Goal: Task Accomplishment & Management: Manage account settings

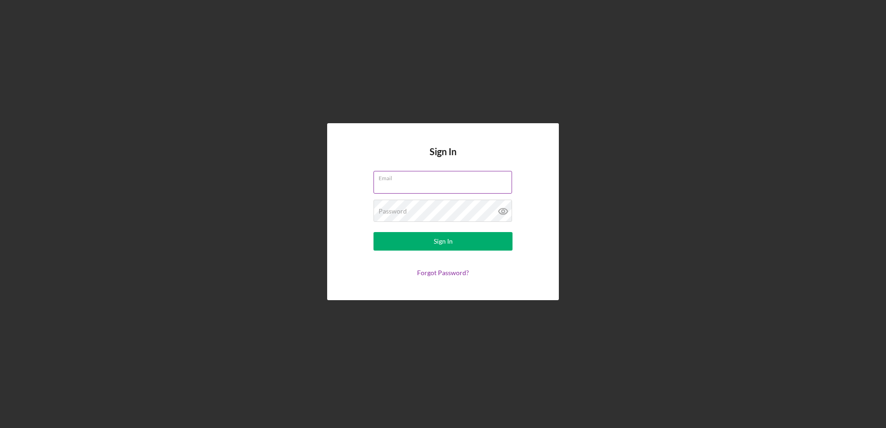
click at [415, 183] on input "Email" at bounding box center [442, 182] width 139 height 22
type input "[PERSON_NAME][EMAIL_ADDRESS][DOMAIN_NAME]"
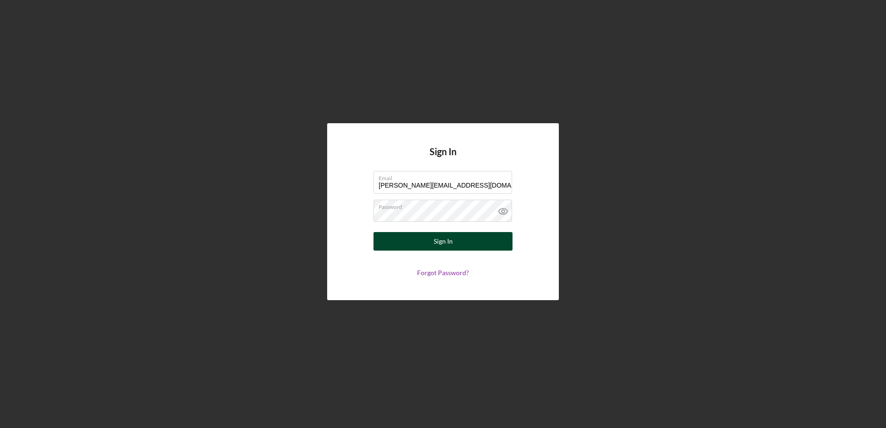
click at [469, 241] on button "Sign In" at bounding box center [442, 241] width 139 height 19
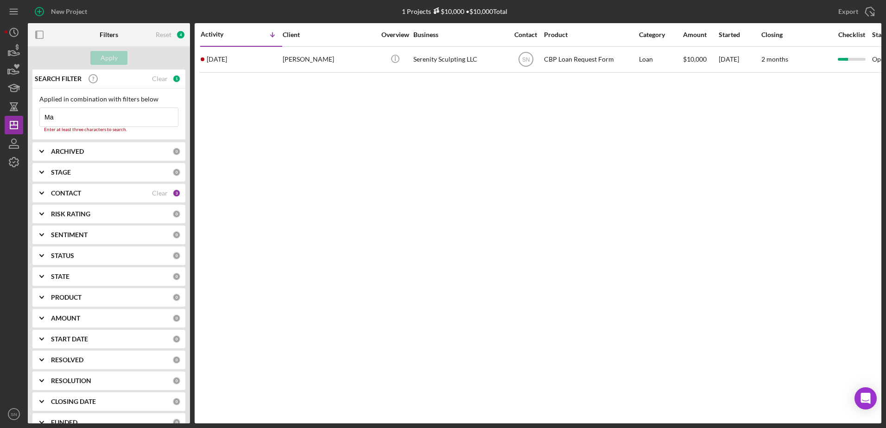
type input "M"
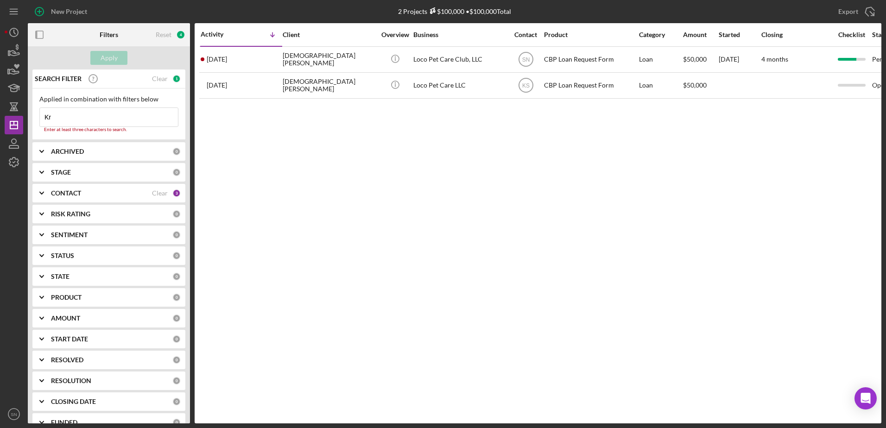
type input "K"
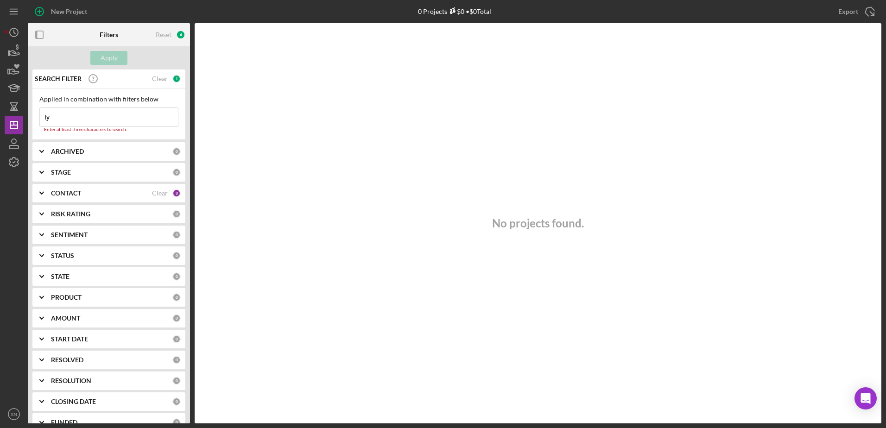
type input "I"
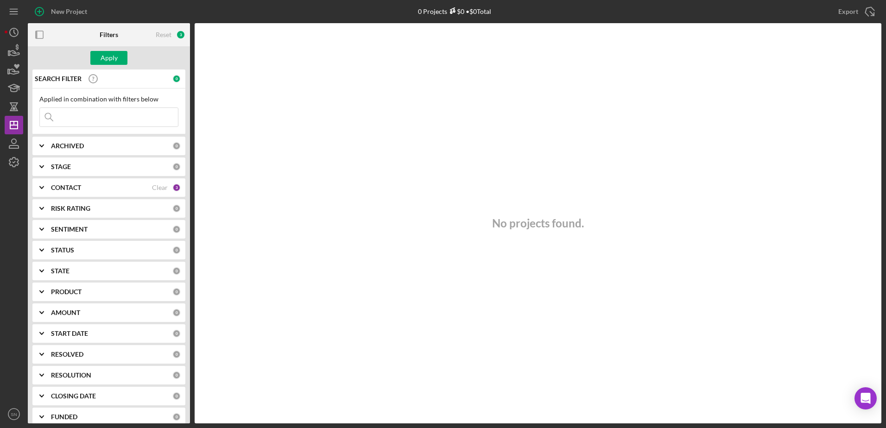
click at [71, 188] on b "CONTACT" at bounding box center [66, 187] width 30 height 7
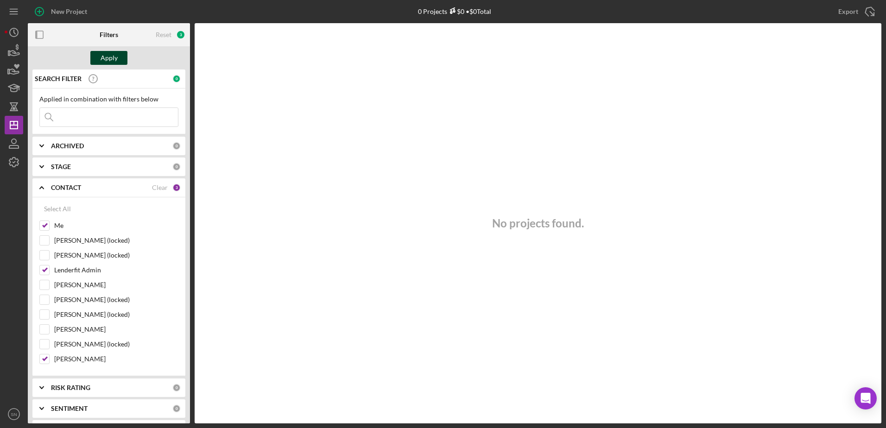
click at [107, 58] on div "Apply" at bounding box center [109, 58] width 17 height 14
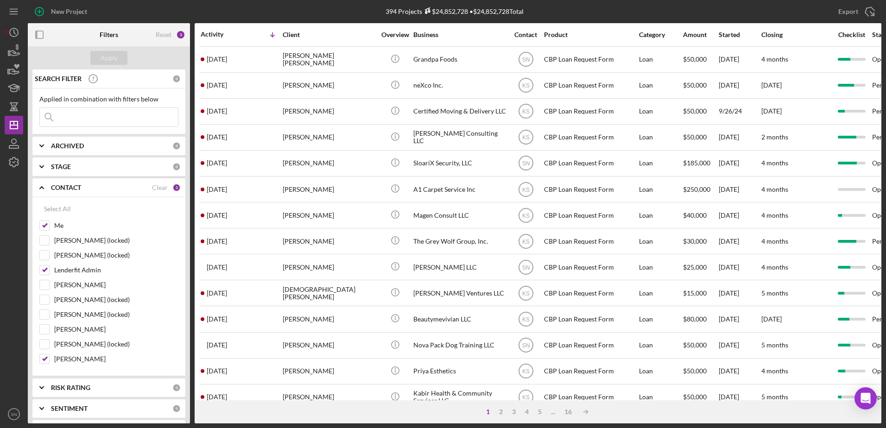
scroll to position [308, 0]
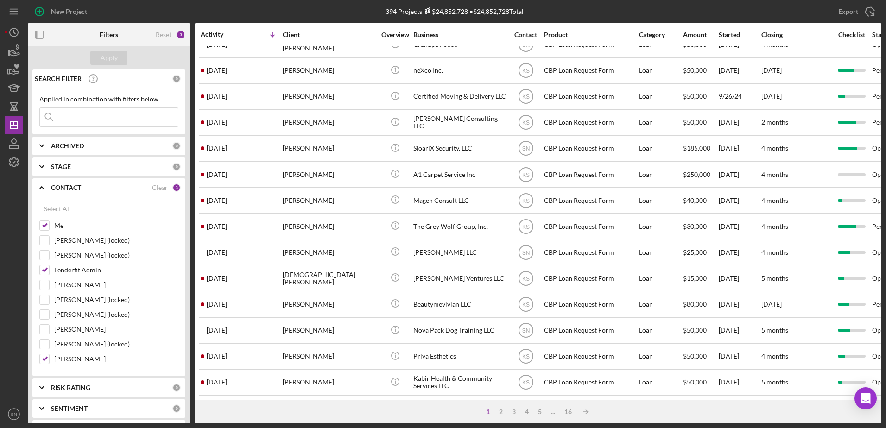
click at [493, 410] on div "1" at bounding box center [487, 411] width 13 height 7
click at [499, 410] on div "2" at bounding box center [500, 411] width 13 height 7
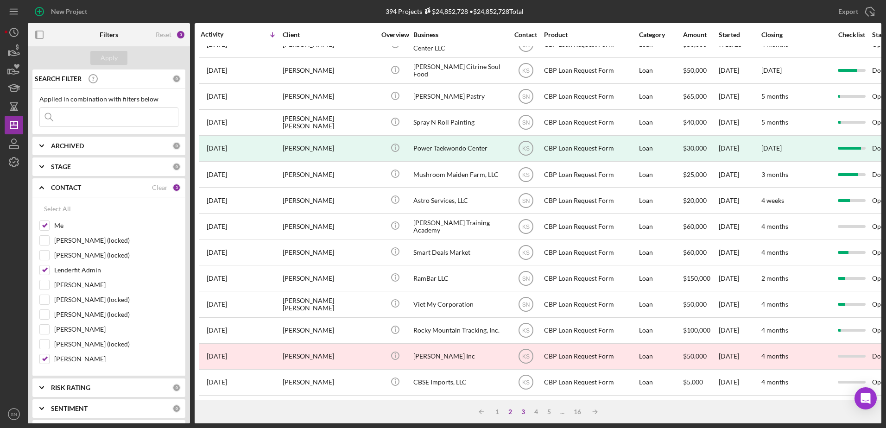
click at [522, 411] on div "3" at bounding box center [523, 411] width 13 height 7
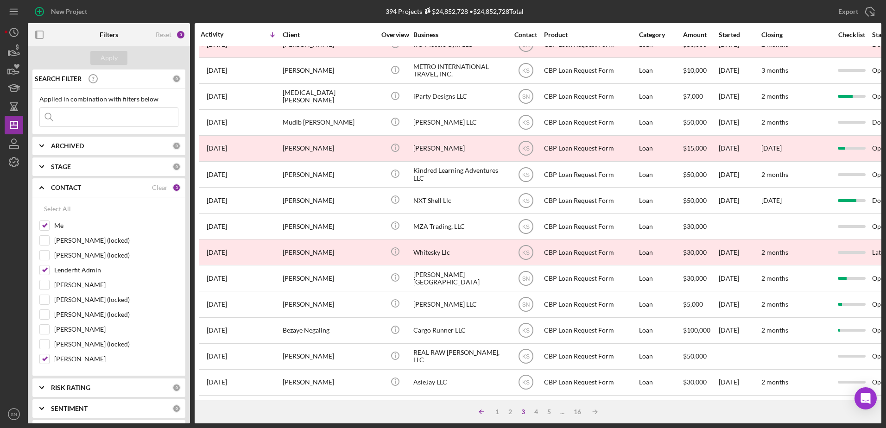
click at [482, 413] on icon "Icon/Table Sort Arrow" at bounding box center [481, 412] width 19 height 19
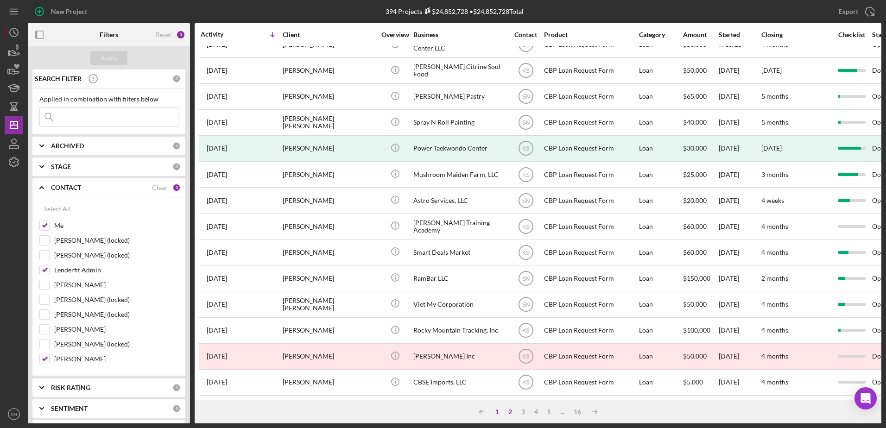
click at [497, 413] on div "1" at bounding box center [497, 411] width 13 height 7
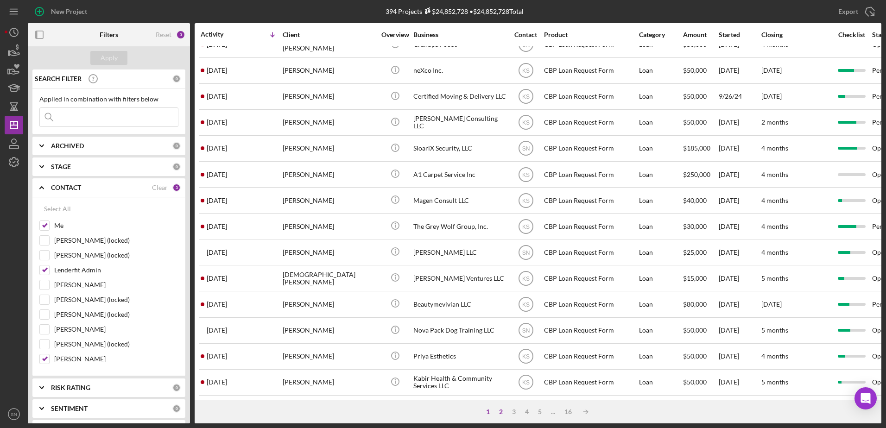
click at [500, 411] on div "2" at bounding box center [500, 411] width 13 height 7
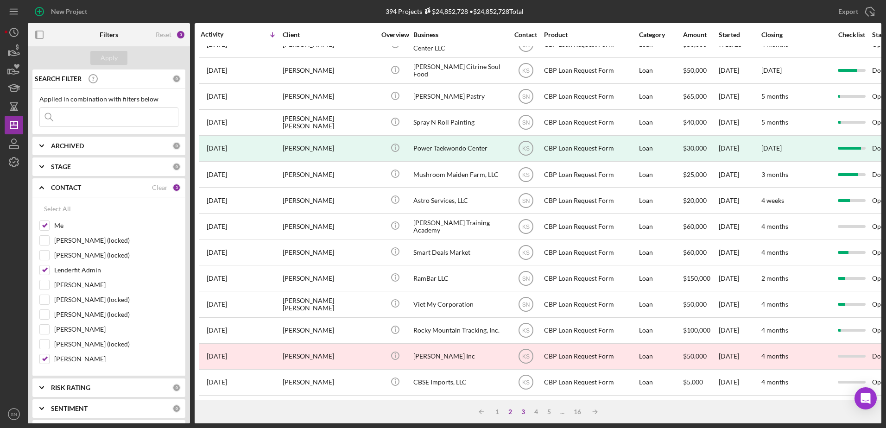
click at [522, 411] on div "3" at bounding box center [523, 411] width 13 height 7
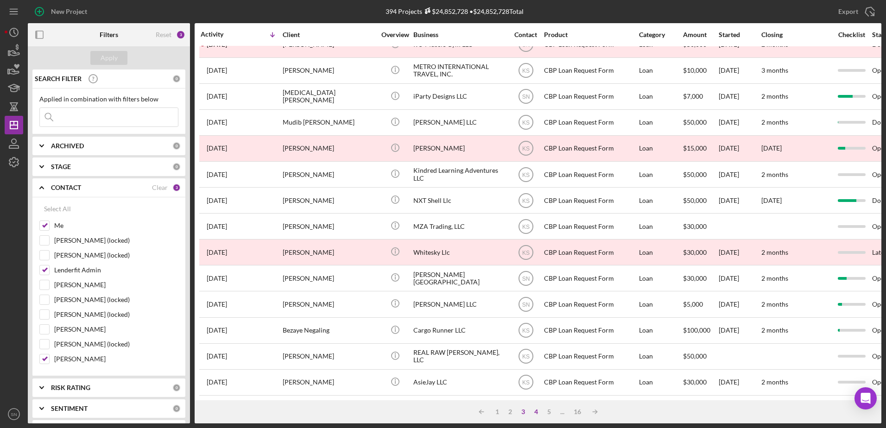
click at [535, 412] on div "4" at bounding box center [535, 411] width 13 height 7
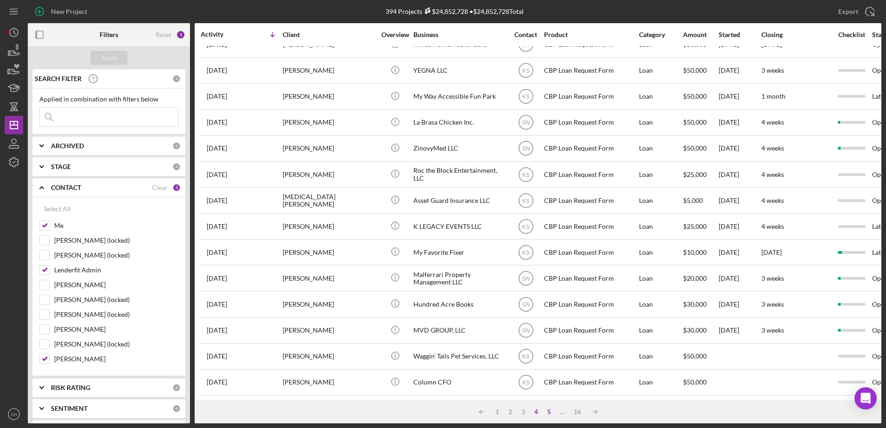
click at [548, 411] on div "5" at bounding box center [548, 411] width 13 height 7
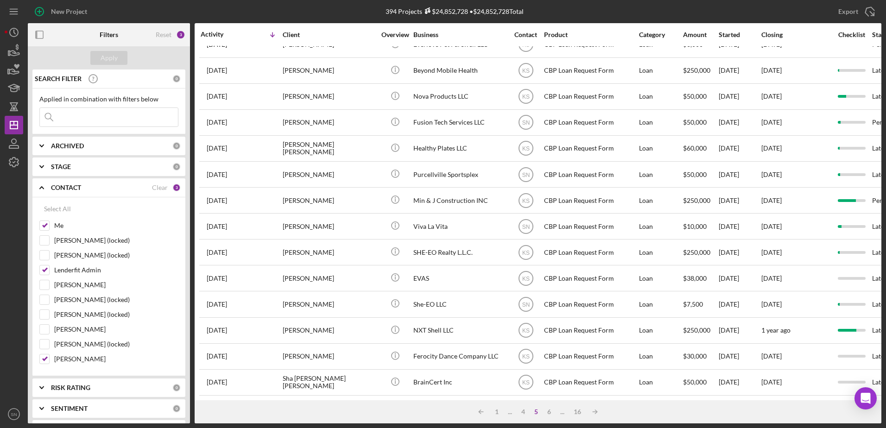
click at [117, 122] on input at bounding box center [109, 117] width 138 height 19
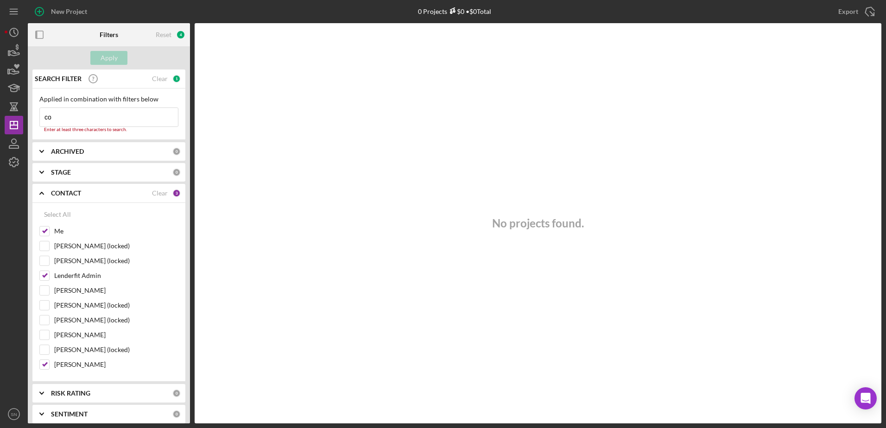
type input "c"
type input "I"
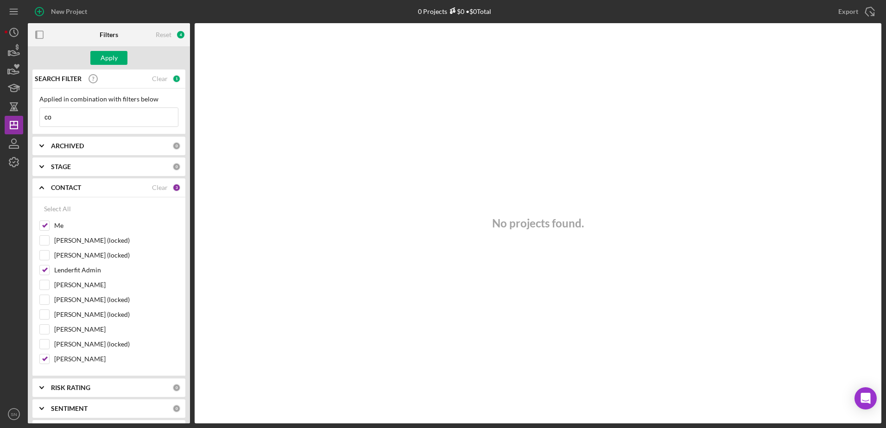
type input "c"
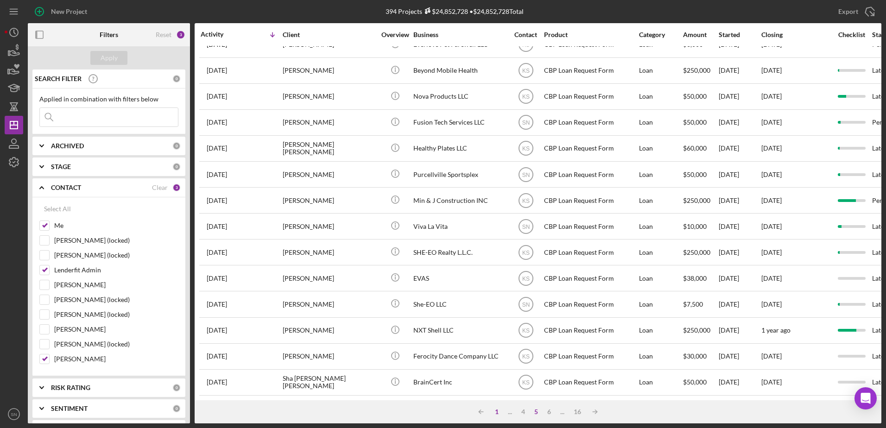
click at [495, 412] on div "1" at bounding box center [496, 411] width 13 height 7
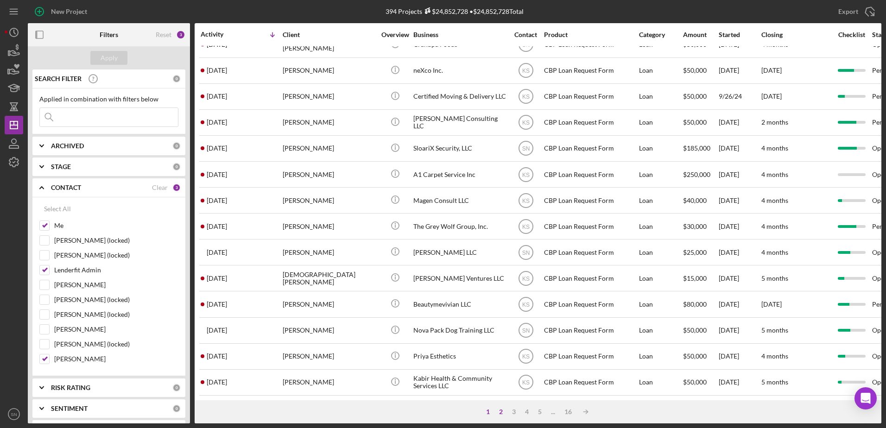
click at [503, 413] on div "2" at bounding box center [500, 411] width 13 height 7
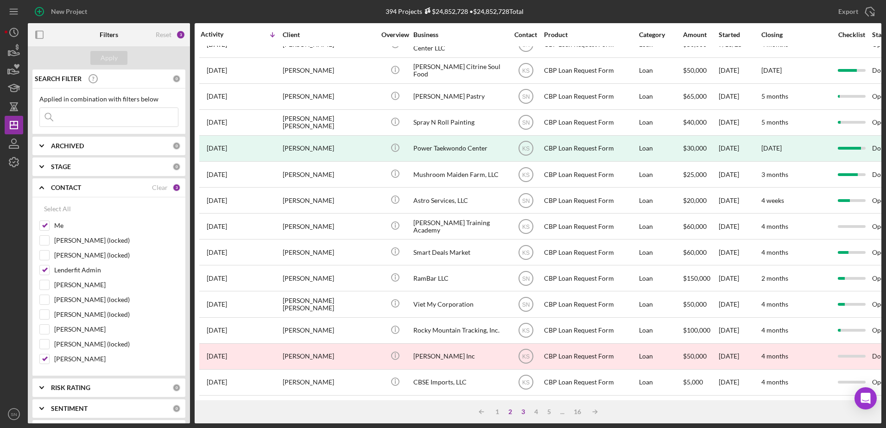
click at [521, 412] on div "3" at bounding box center [523, 411] width 13 height 7
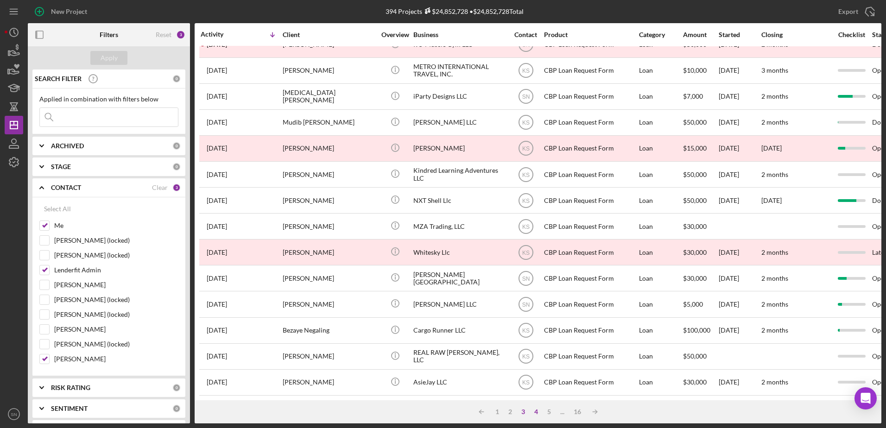
click at [538, 413] on div "4" at bounding box center [535, 411] width 13 height 7
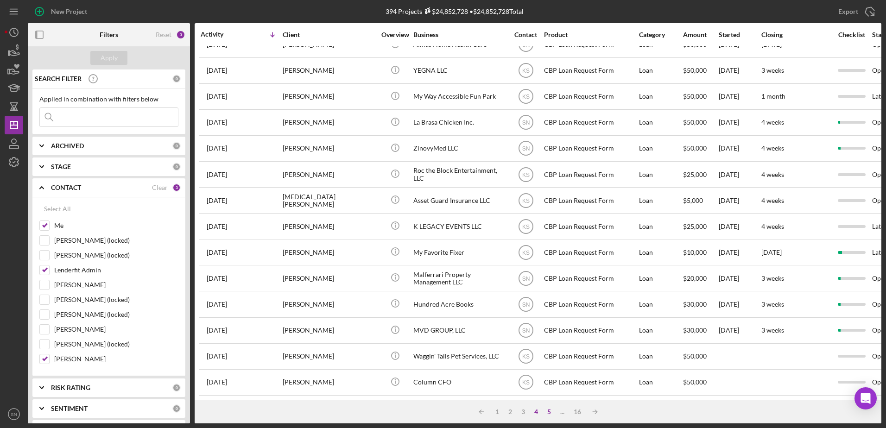
click at [544, 415] on div "5" at bounding box center [548, 411] width 13 height 7
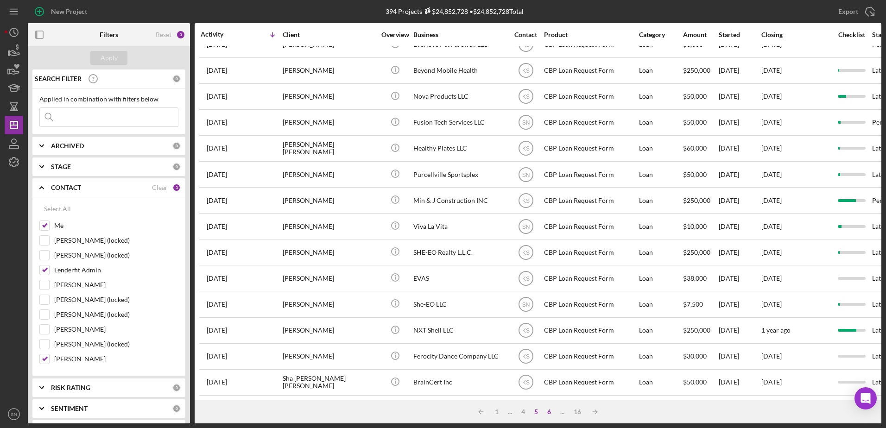
click at [547, 412] on div "6" at bounding box center [548, 411] width 13 height 7
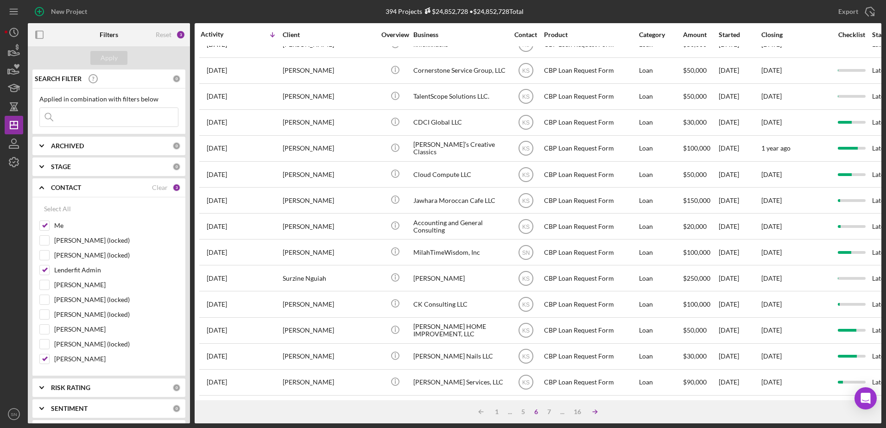
click at [597, 413] on icon "Icon/Table Sort Arrow" at bounding box center [595, 412] width 19 height 19
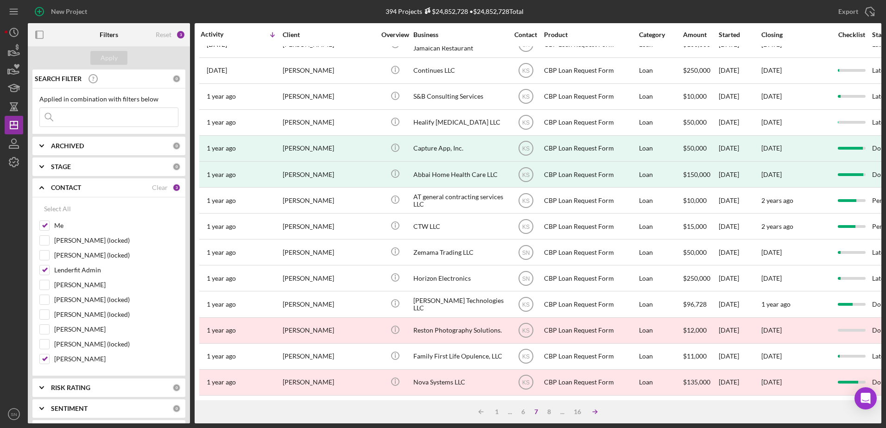
click at [597, 413] on icon "Icon/Table Sort Arrow" at bounding box center [595, 412] width 19 height 19
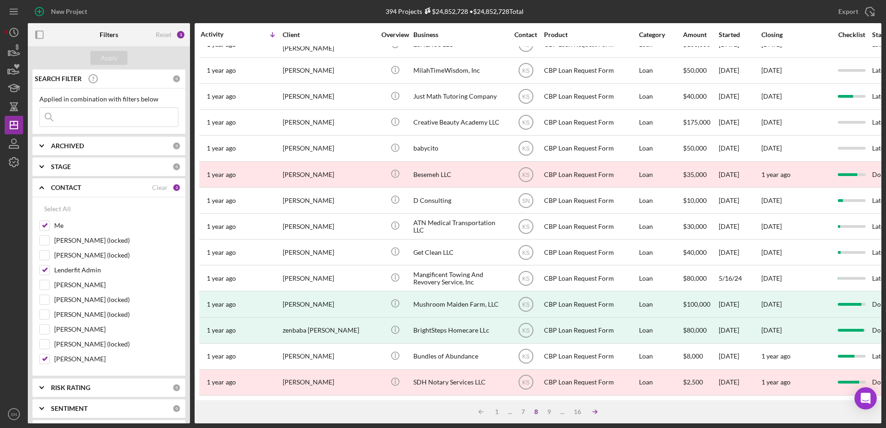
click at [597, 413] on icon "Icon/Table Sort Arrow" at bounding box center [595, 412] width 19 height 19
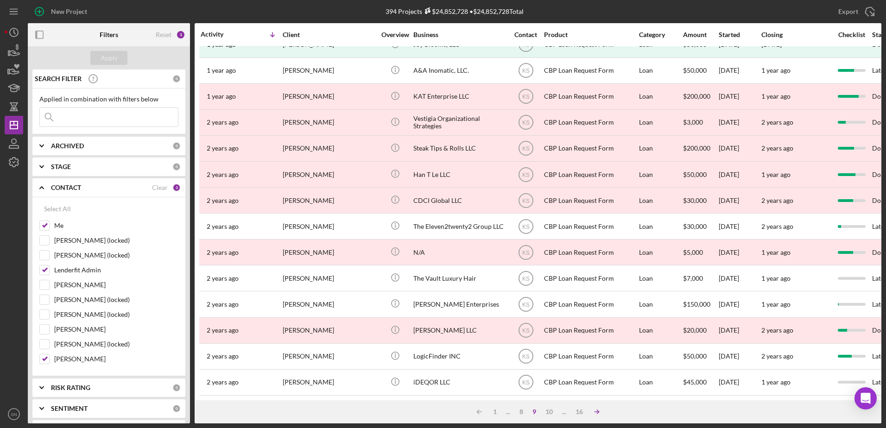
click at [597, 413] on icon "Icon/Table Sort Arrow" at bounding box center [596, 412] width 19 height 19
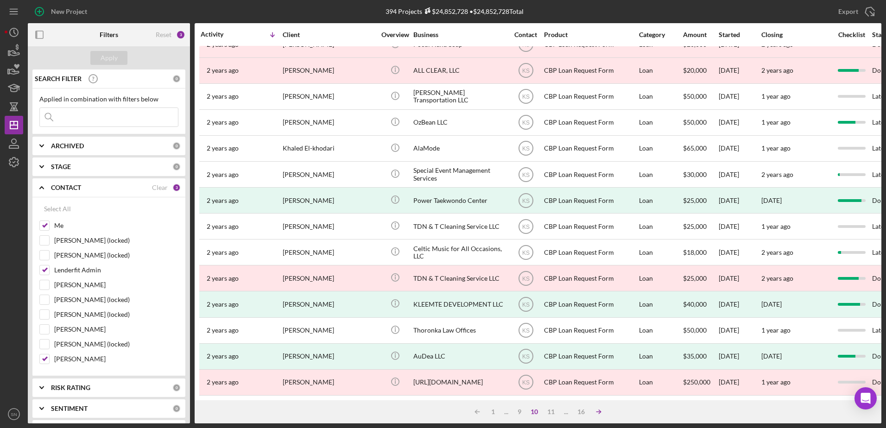
click at [597, 413] on icon "Icon/Table Sort Arrow" at bounding box center [598, 412] width 19 height 19
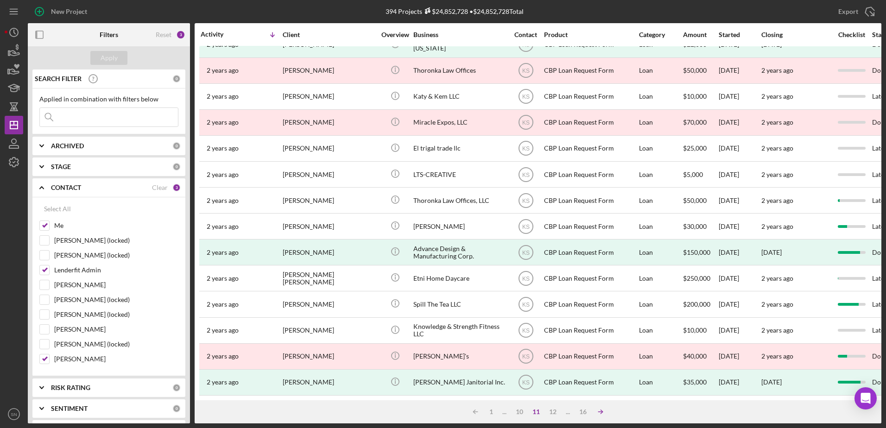
click at [597, 413] on icon "Icon/Table Sort Arrow" at bounding box center [600, 412] width 19 height 19
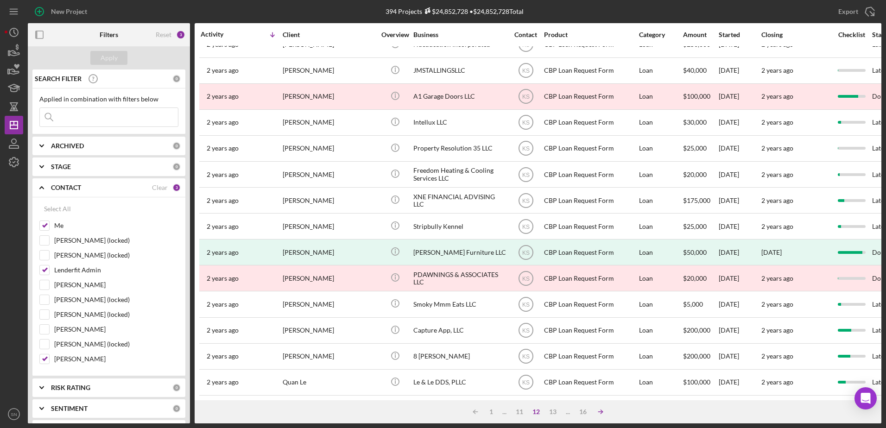
click at [597, 412] on icon "Icon/Table Sort Arrow" at bounding box center [600, 412] width 19 height 19
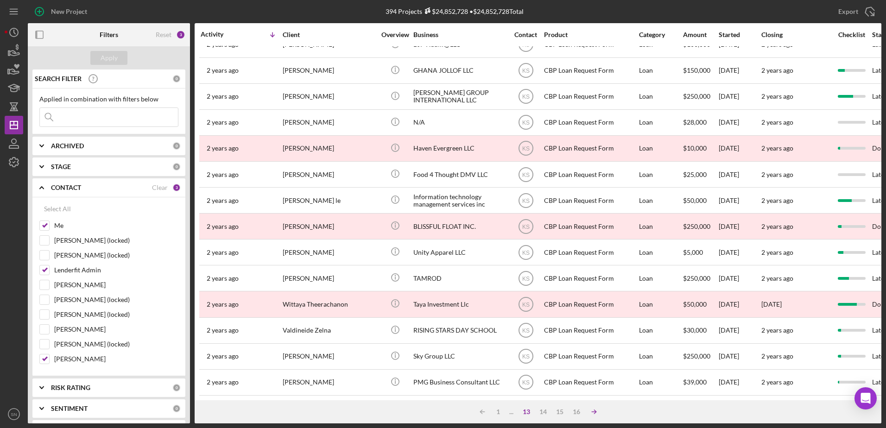
click at [597, 412] on icon "Icon/Table Sort Arrow" at bounding box center [594, 412] width 19 height 19
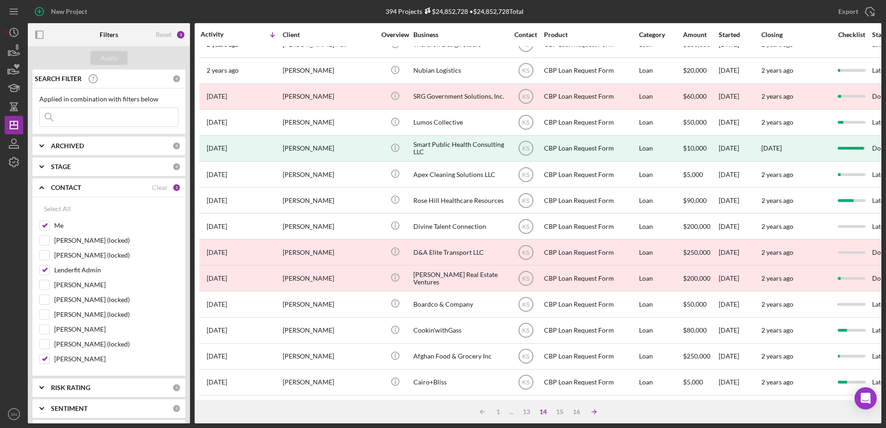
click at [597, 412] on icon "Icon/Table Sort Arrow" at bounding box center [594, 412] width 19 height 19
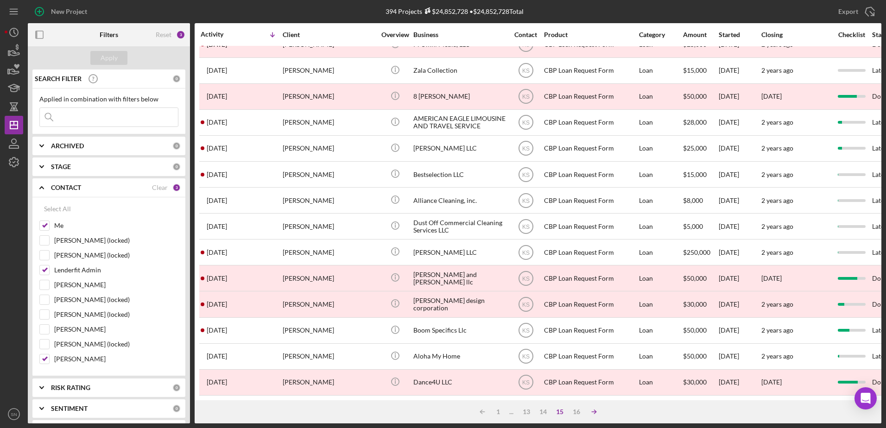
click at [597, 412] on icon "Icon/Table Sort Arrow" at bounding box center [594, 412] width 19 height 19
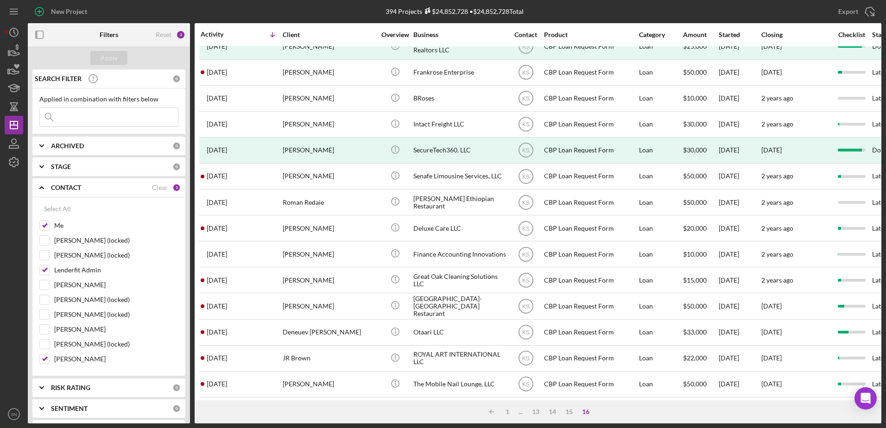
scroll to position [0, 0]
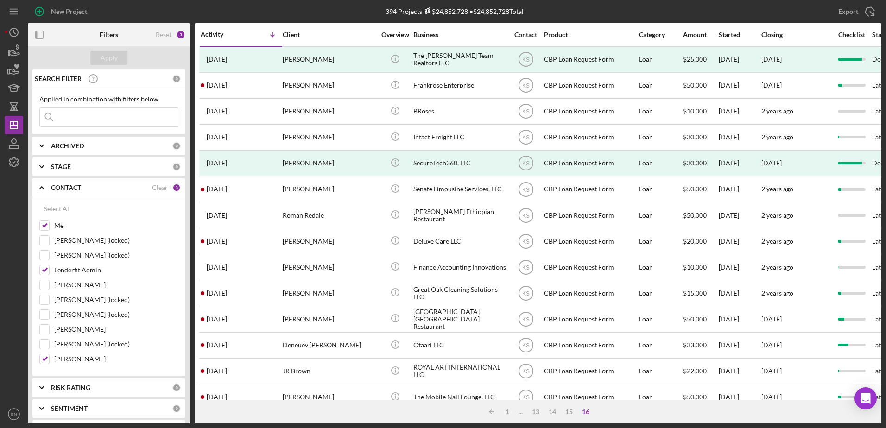
click at [110, 113] on input at bounding box center [109, 117] width 138 height 19
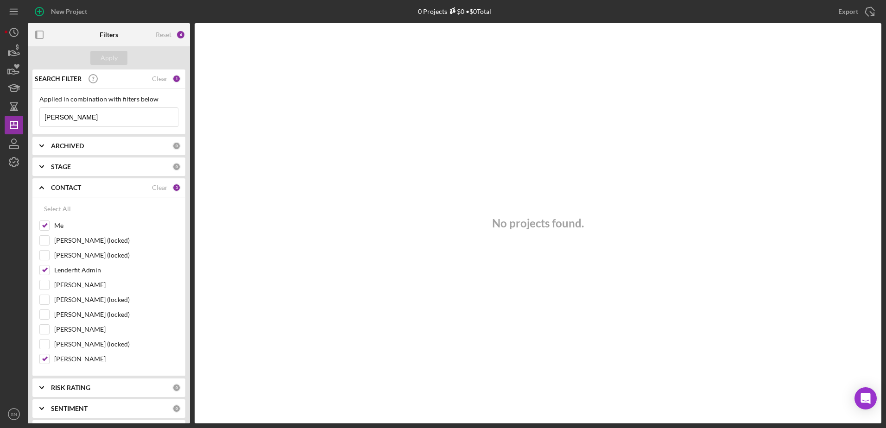
click at [101, 117] on input "[PERSON_NAME]" at bounding box center [109, 117] width 138 height 19
type input "I"
click at [112, 57] on div "Apply" at bounding box center [109, 58] width 17 height 14
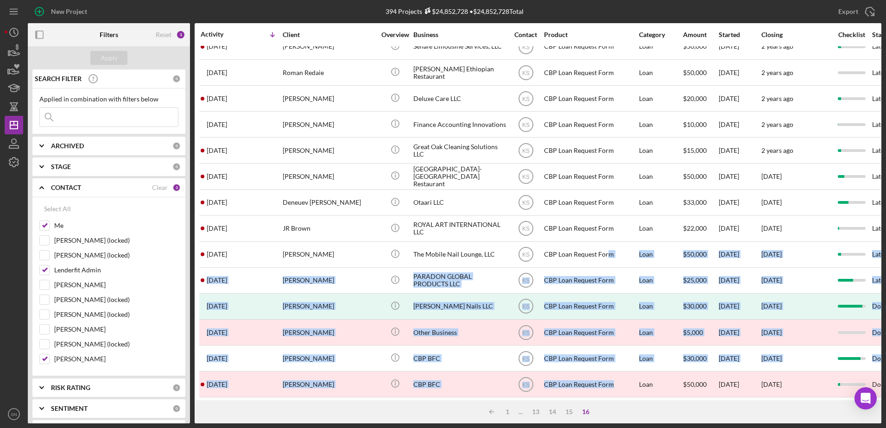
scroll to position [151, 0]
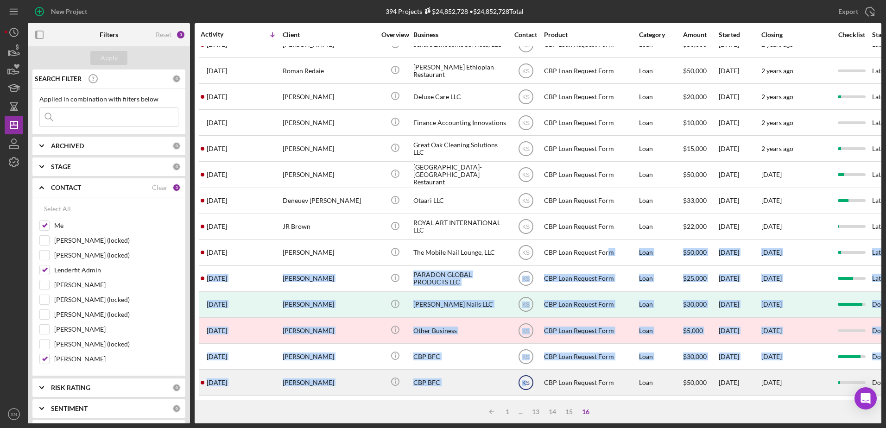
drag, startPoint x: 606, startPoint y: 393, endPoint x: 526, endPoint y: 386, distance: 80.9
click at [526, 386] on tbody "[DATE] [PERSON_NAME] [PERSON_NAME] Icon/Info The [PERSON_NAME] Team Realtors LL…" at bounding box center [748, 149] width 1098 height 494
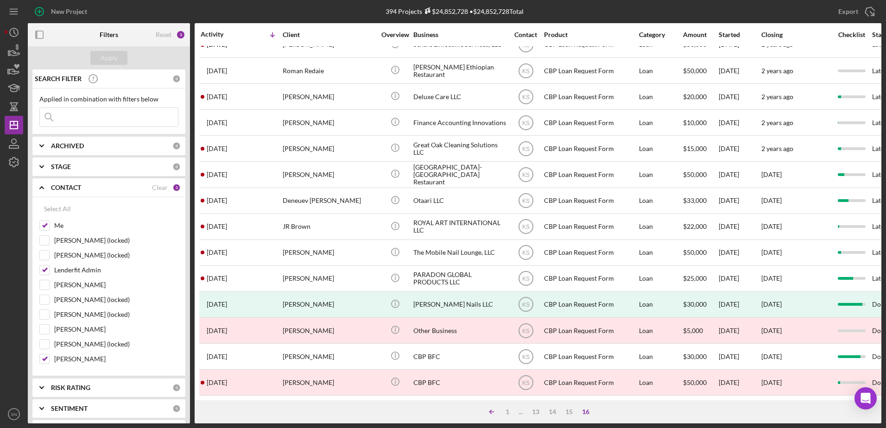
drag, startPoint x: 526, startPoint y: 386, endPoint x: 492, endPoint y: 414, distance: 43.7
click at [492, 414] on icon "Icon/Table Sort Arrow" at bounding box center [491, 412] width 19 height 19
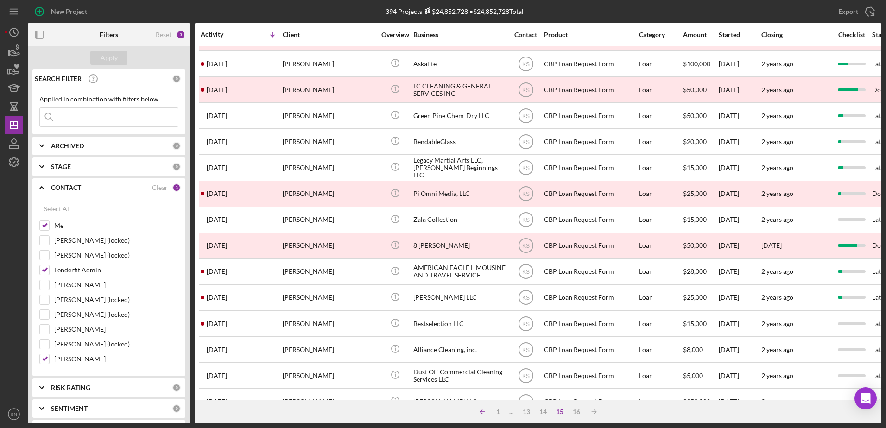
click at [479, 411] on icon "Icon/Table Sort Arrow" at bounding box center [482, 412] width 19 height 19
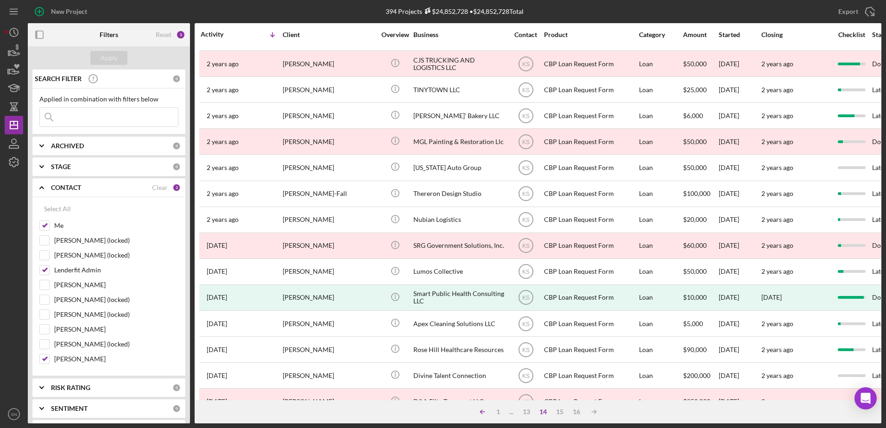
click at [479, 411] on icon "Icon/Table Sort Arrow" at bounding box center [482, 412] width 19 height 19
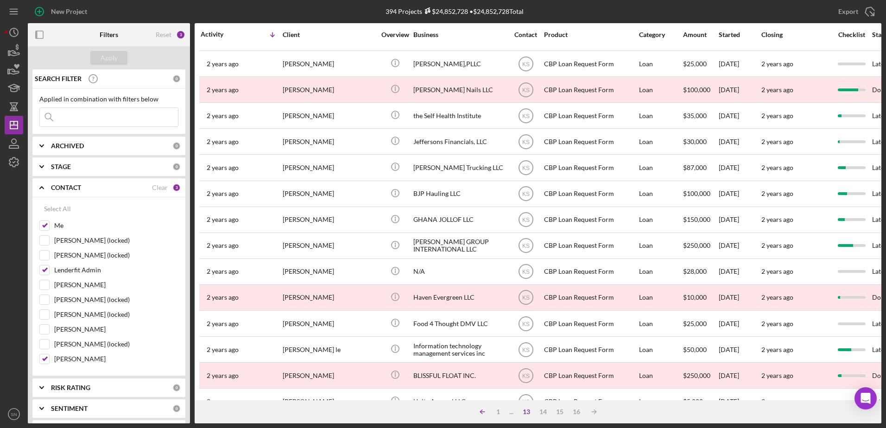
click at [479, 411] on icon "Icon/Table Sort Arrow" at bounding box center [482, 412] width 19 height 19
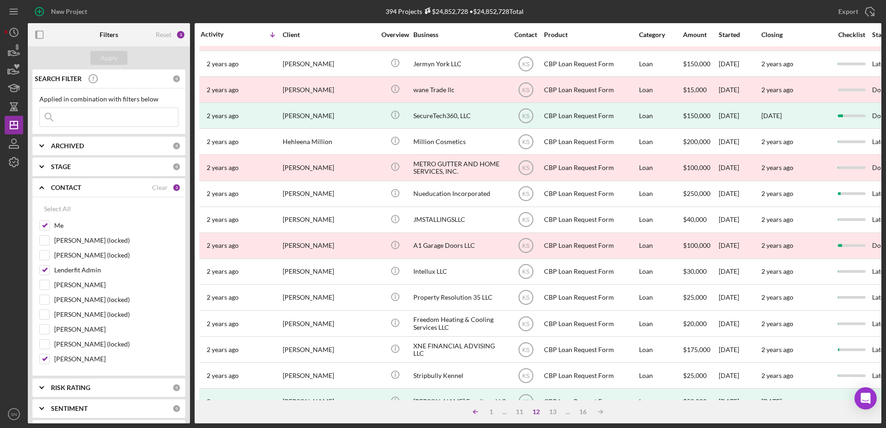
click at [479, 411] on icon "Icon/Table Sort Arrow" at bounding box center [475, 412] width 19 height 19
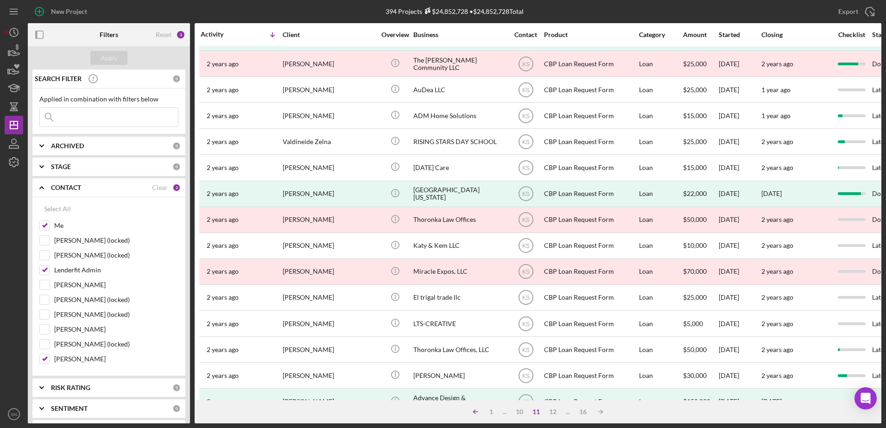
click at [479, 411] on icon "Icon/Table Sort Arrow" at bounding box center [475, 412] width 19 height 19
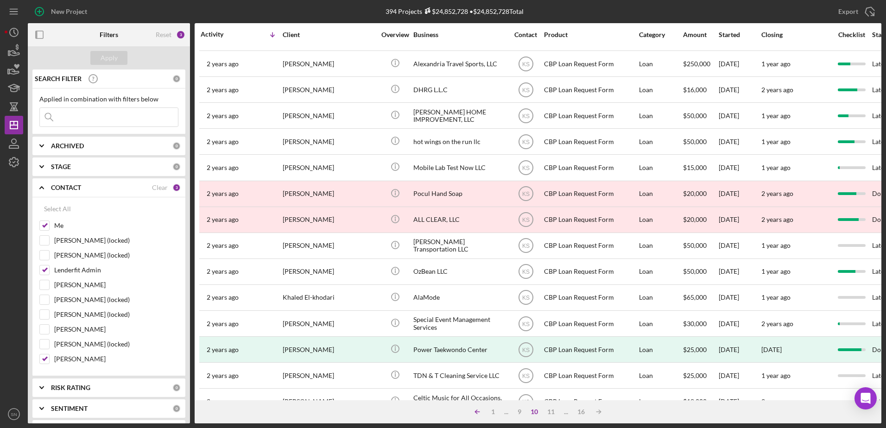
click at [479, 411] on icon "Icon/Table Sort Arrow" at bounding box center [477, 412] width 19 height 19
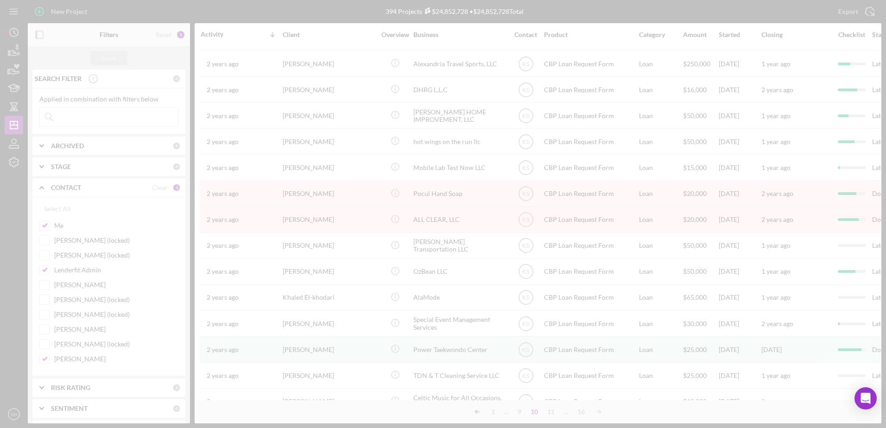
click at [479, 411] on icon "Icon/Table Sort Arrow" at bounding box center [477, 412] width 19 height 19
click at [479, 411] on div at bounding box center [443, 214] width 886 height 428
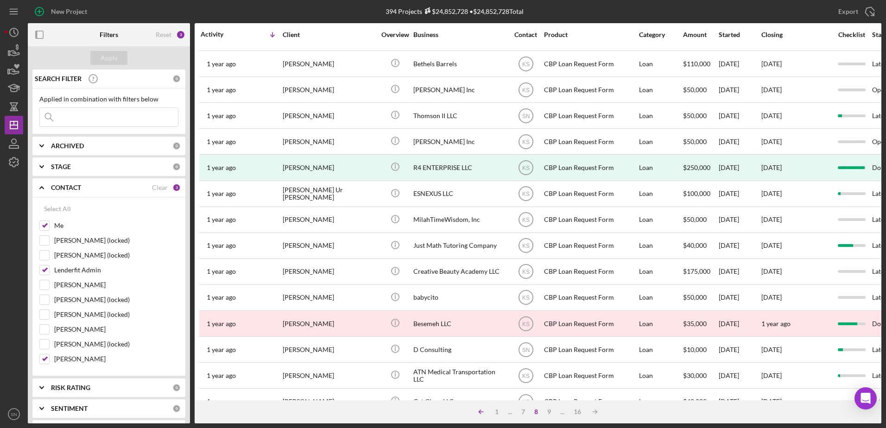
click at [479, 411] on polyline at bounding box center [480, 412] width 2 height 4
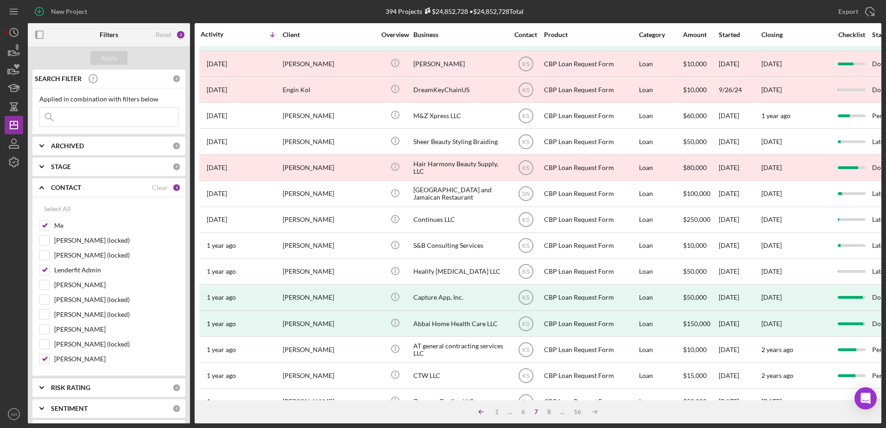
click at [479, 411] on polyline at bounding box center [480, 412] width 2 height 4
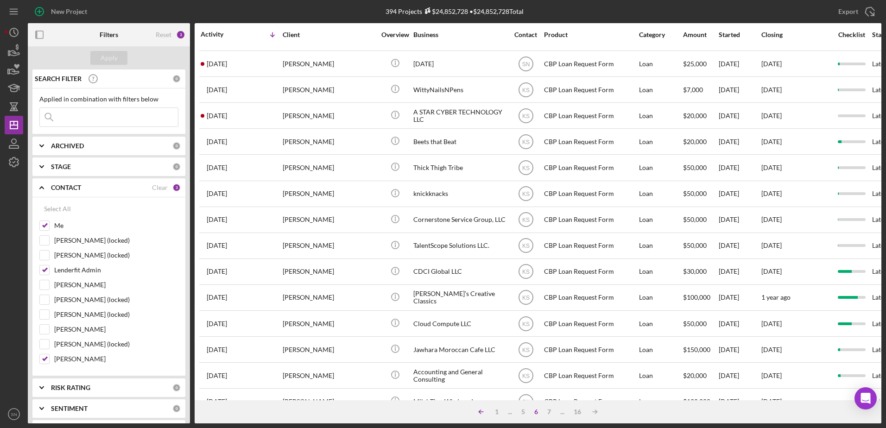
click at [479, 411] on polyline at bounding box center [480, 412] width 2 height 4
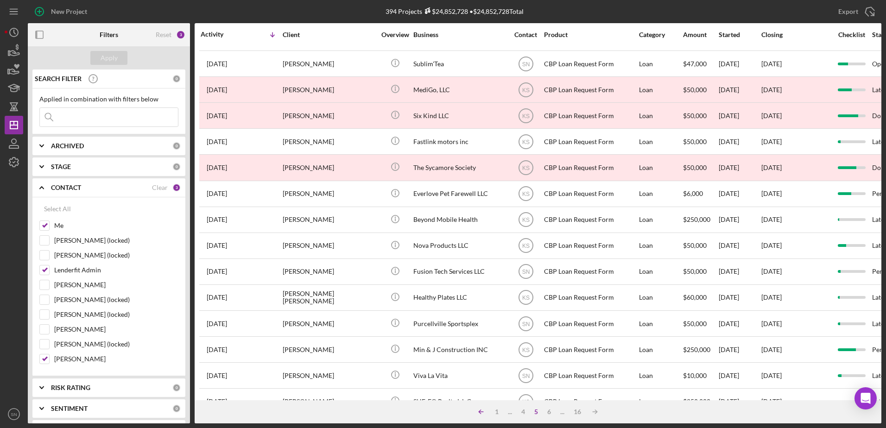
click at [479, 411] on polyline at bounding box center [480, 412] width 2 height 4
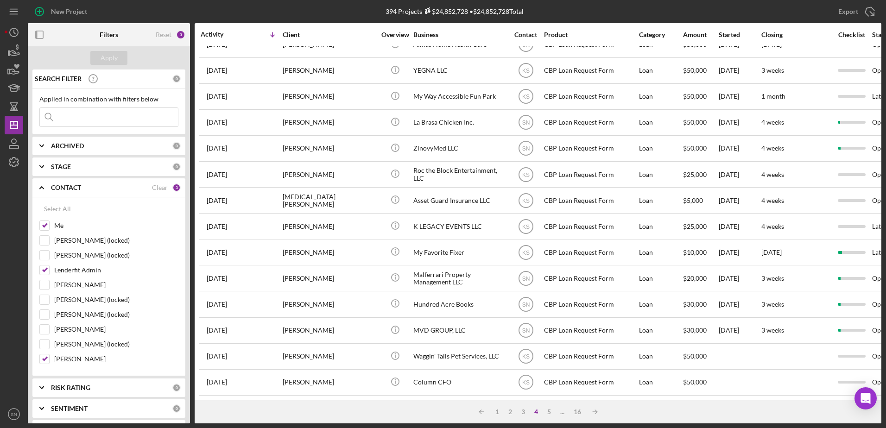
scroll to position [308, 0]
click at [495, 412] on div "1" at bounding box center [497, 411] width 13 height 7
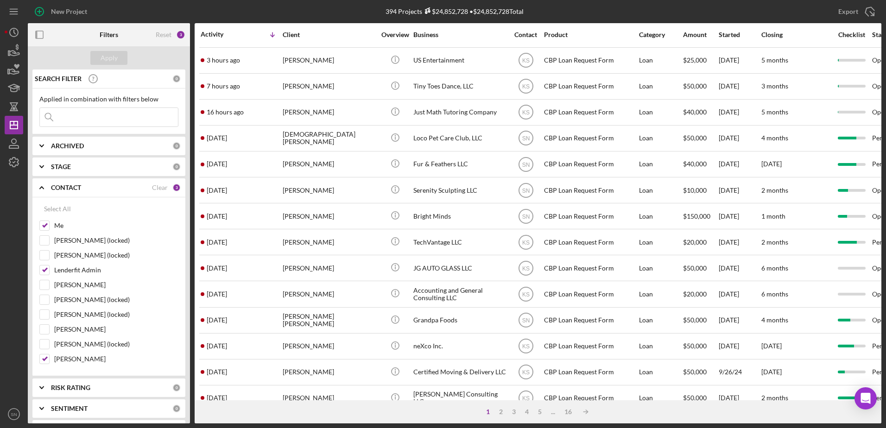
scroll to position [23, 0]
click at [73, 116] on input at bounding box center [109, 117] width 138 height 19
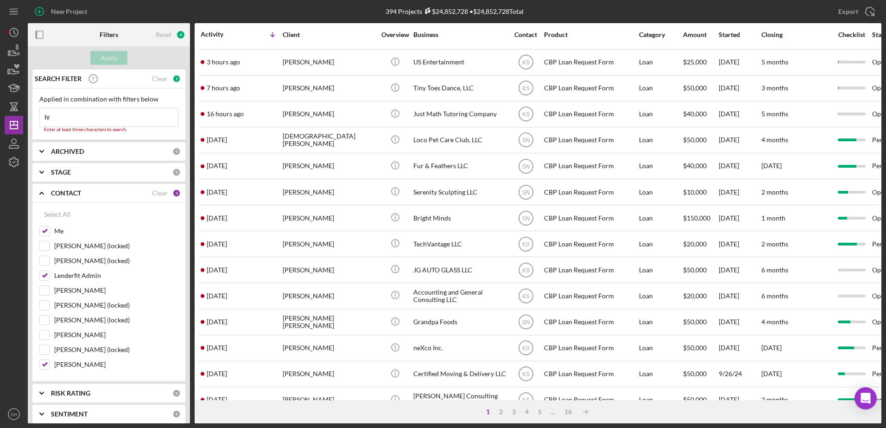
type input "I"
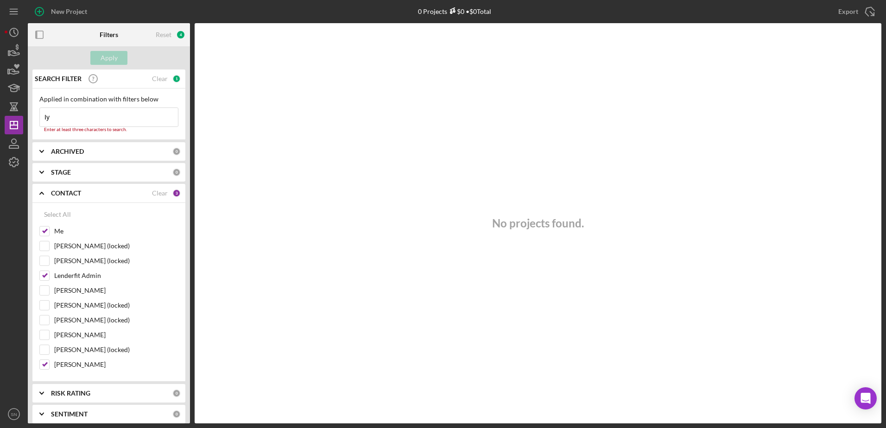
type input "I"
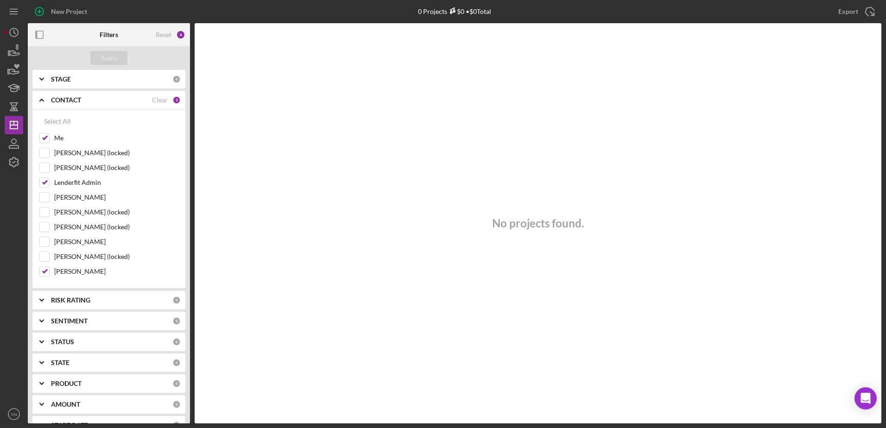
scroll to position [0, 0]
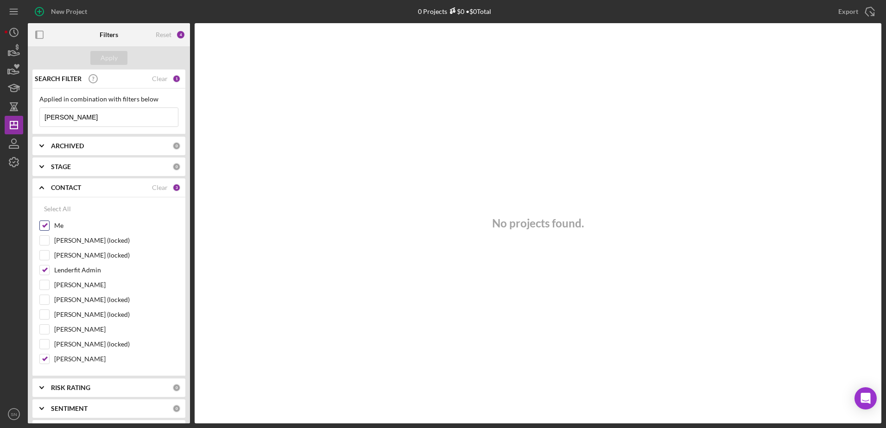
type input "[PERSON_NAME]"
click at [46, 225] on input "Me" at bounding box center [44, 225] width 9 height 9
checkbox input "false"
click at [111, 58] on div "Apply" at bounding box center [109, 58] width 17 height 14
click at [108, 116] on input "[PERSON_NAME]" at bounding box center [109, 117] width 138 height 19
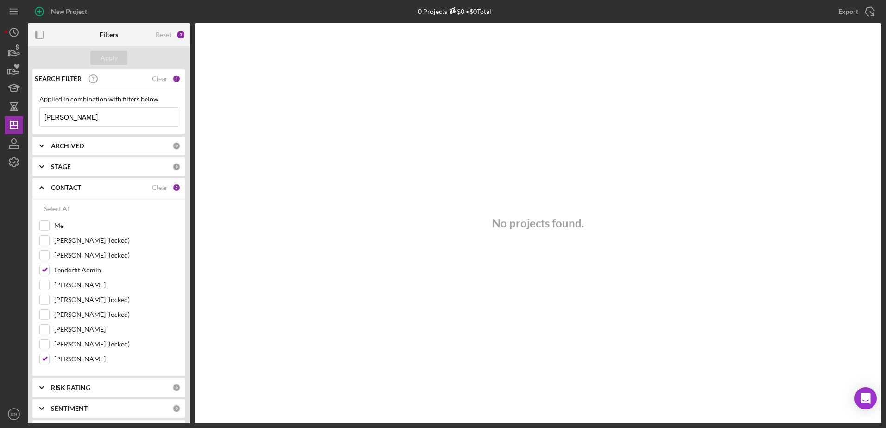
click at [44, 187] on icon "Icon/Expander" at bounding box center [41, 187] width 23 height 23
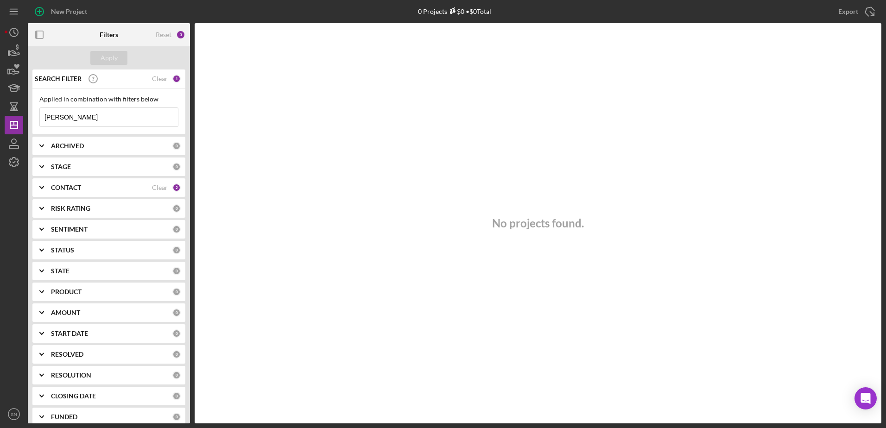
click at [44, 185] on icon "Icon/Expander" at bounding box center [41, 187] width 23 height 23
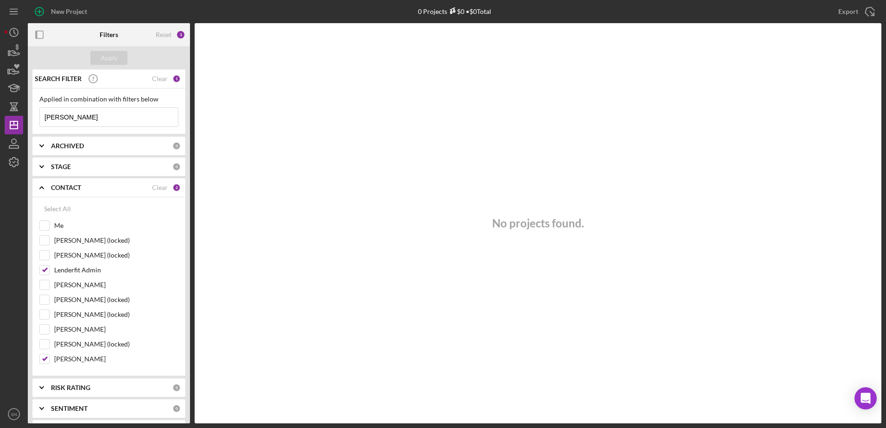
click at [98, 119] on input "[PERSON_NAME]" at bounding box center [109, 117] width 138 height 19
type input "Iye"
click at [44, 226] on input "Me" at bounding box center [44, 225] width 9 height 9
checkbox input "true"
click at [109, 56] on div "Apply" at bounding box center [109, 58] width 17 height 14
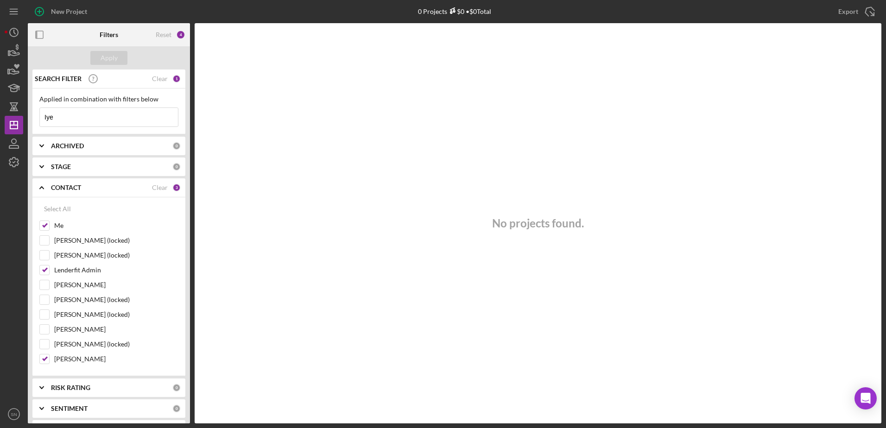
click at [88, 113] on input "Iye" at bounding box center [109, 117] width 138 height 19
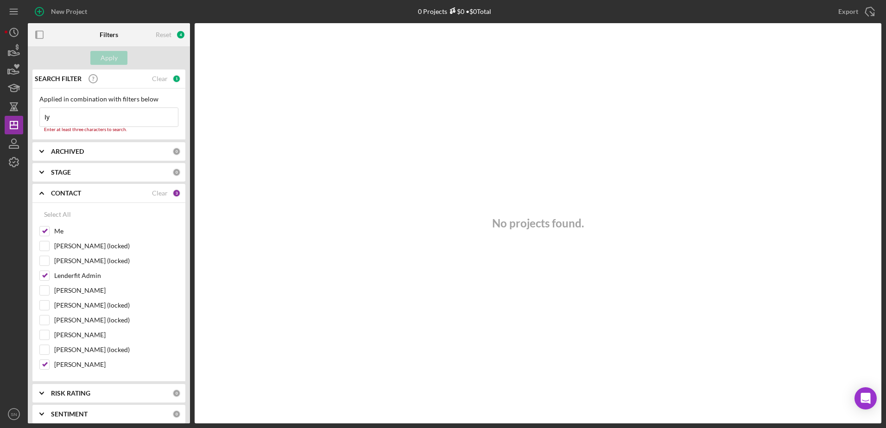
type input "I"
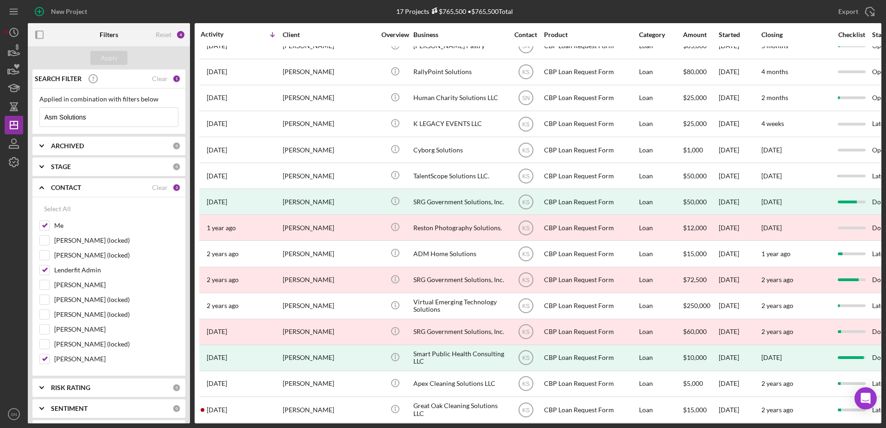
scroll to position [76, 0]
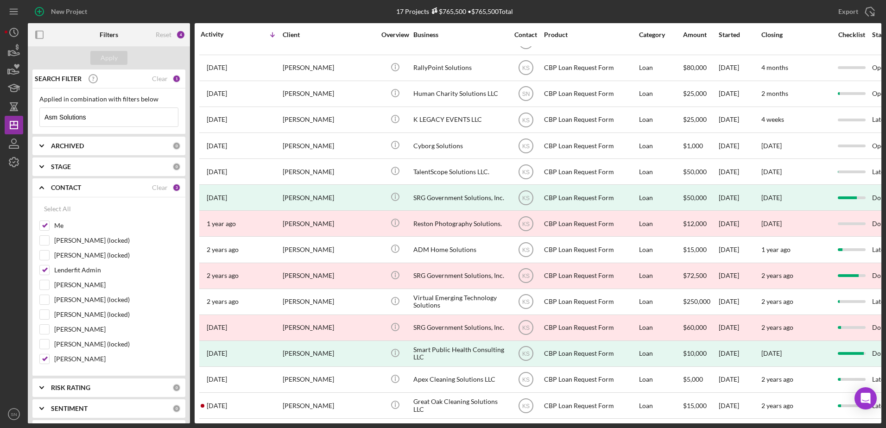
click at [139, 116] on input "Asm Solutions" at bounding box center [109, 117] width 138 height 19
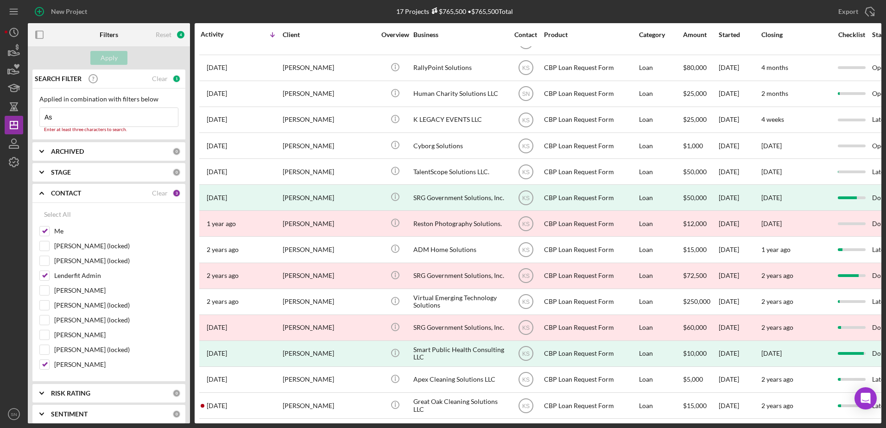
type input "A"
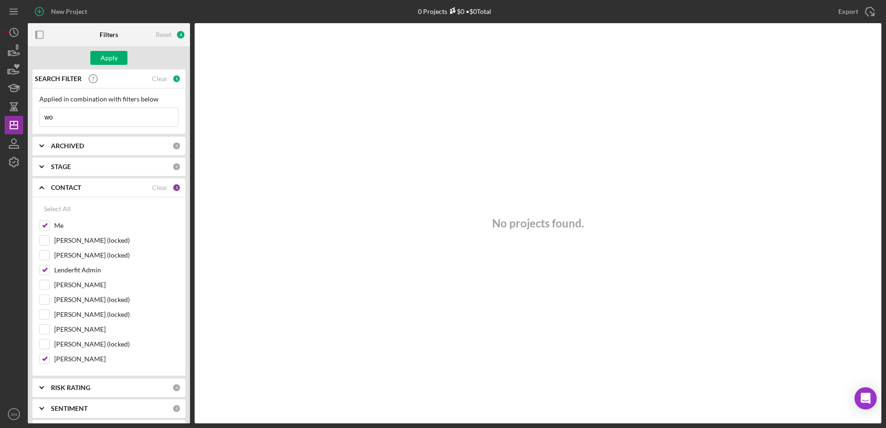
type input "w"
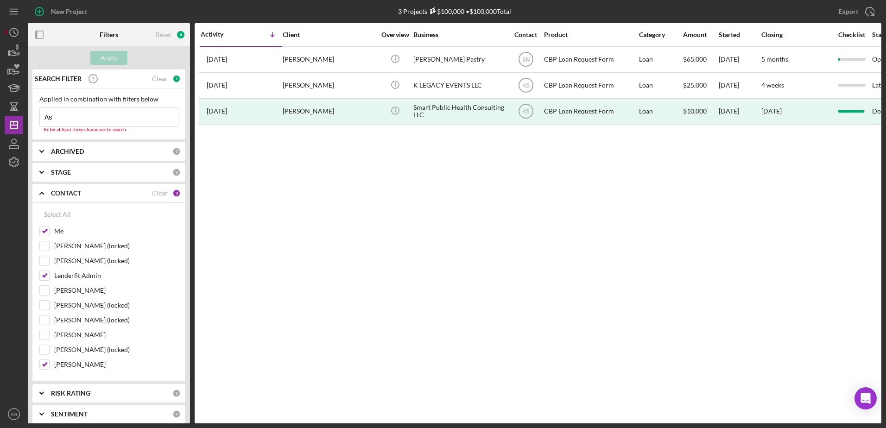
type input "A"
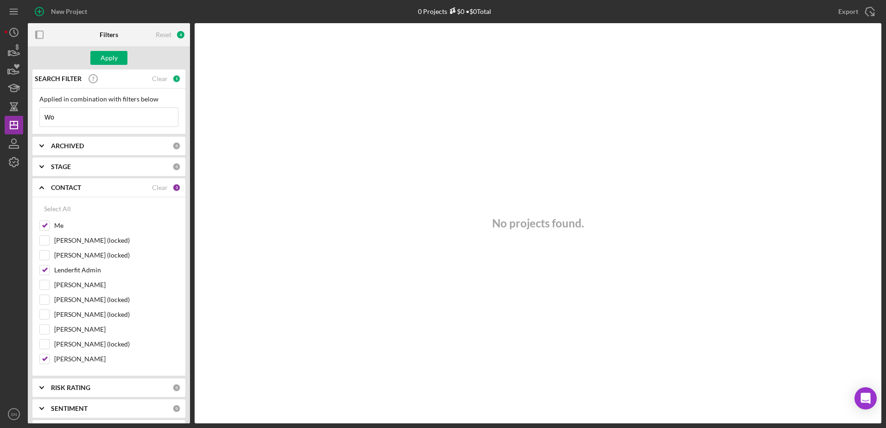
type input "W"
type input "A"
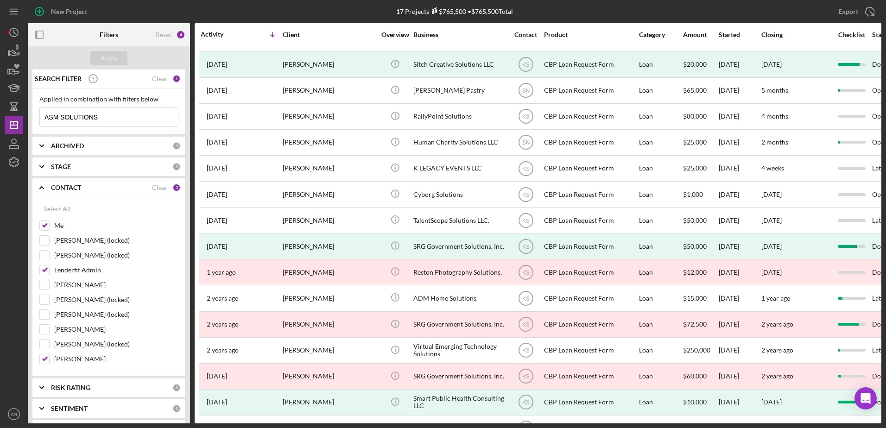
scroll to position [0, 0]
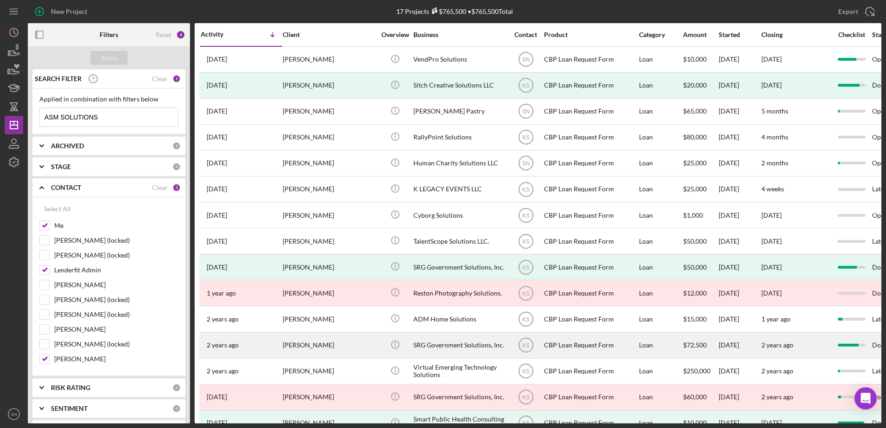
type input "ASM SOLUTIONS"
click at [461, 342] on div "SRG Government Solutions, Inc." at bounding box center [459, 345] width 93 height 25
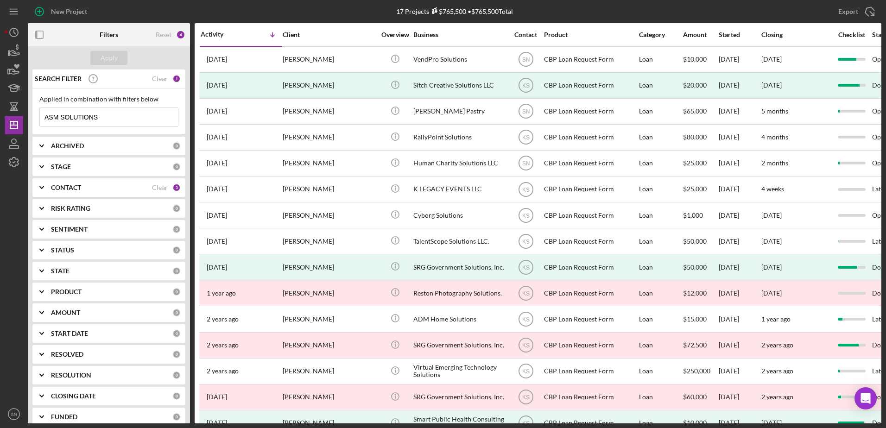
click at [273, 34] on icon "Icon/Table Sort Arrow" at bounding box center [272, 34] width 19 height 19
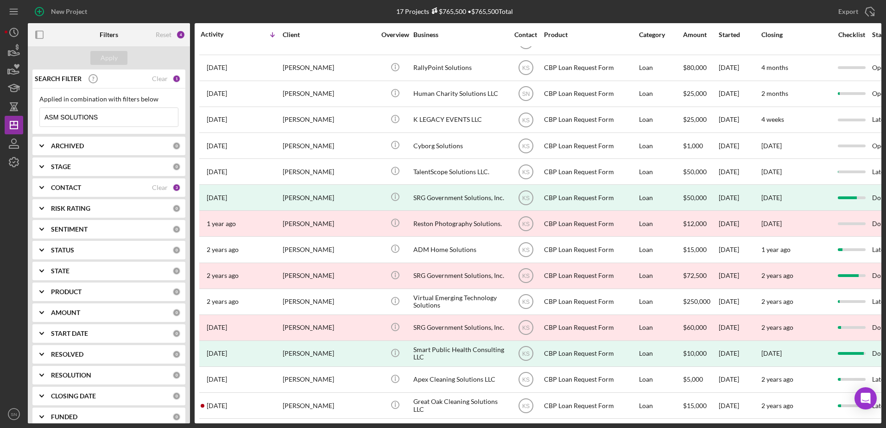
scroll to position [76, 0]
drag, startPoint x: 186, startPoint y: 76, endPoint x: 186, endPoint y: 52, distance: 23.2
click at [186, 52] on form "Apply SEARCH FILTER Clear 1 Applied in combination with filters below ASM SOLUT…" at bounding box center [109, 234] width 162 height 377
click at [15, 32] on icon "Icon/History" at bounding box center [13, 32] width 23 height 23
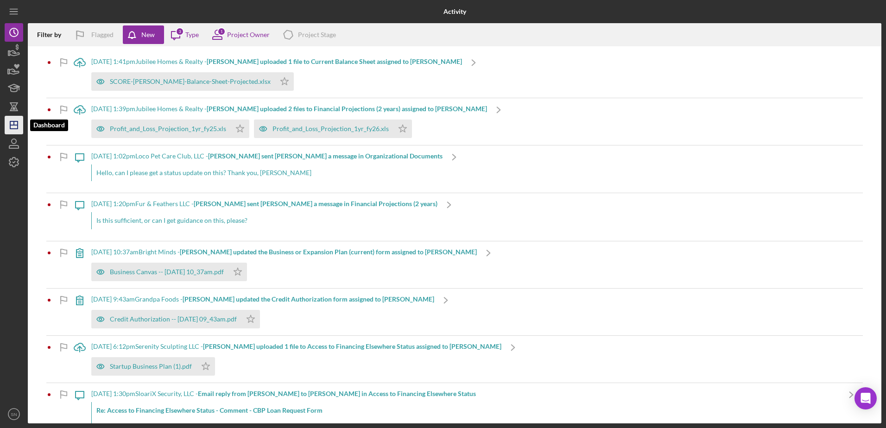
click at [15, 122] on polygon "button" at bounding box center [13, 124] width 7 height 7
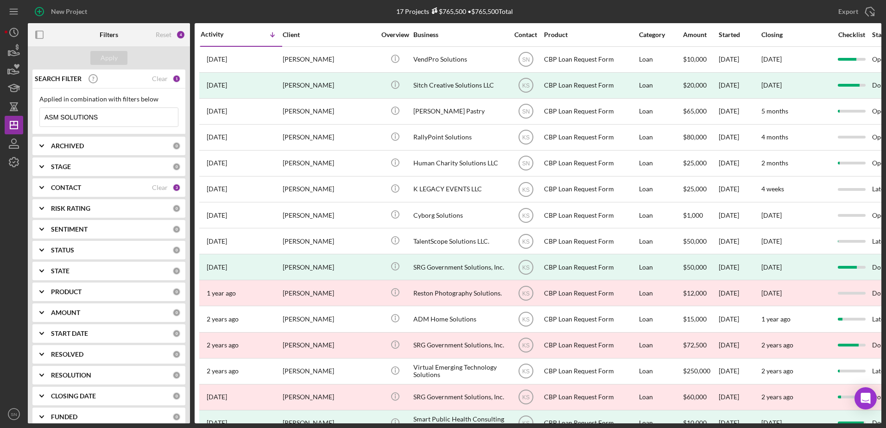
click at [111, 113] on input "ASM SOLUTIONS" at bounding box center [109, 117] width 138 height 19
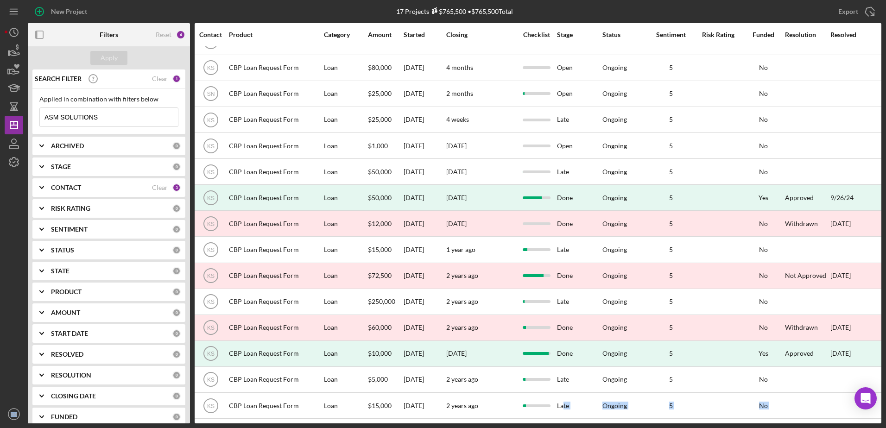
scroll to position [76, 428]
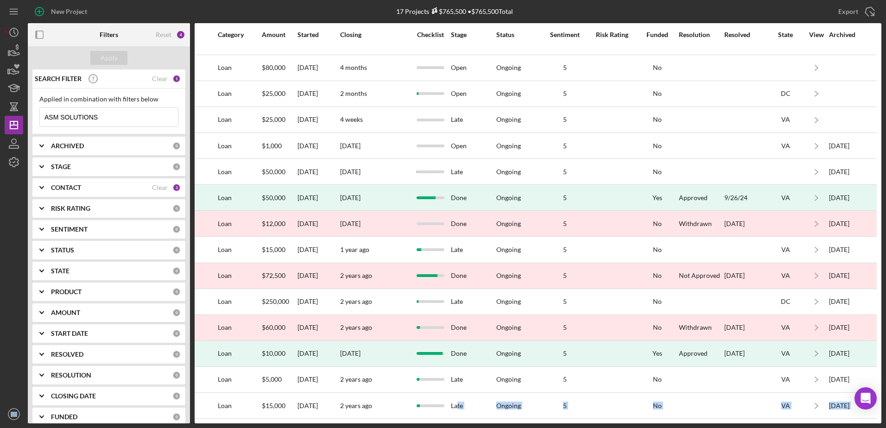
drag, startPoint x: 879, startPoint y: 399, endPoint x: 880, endPoint y: 406, distance: 7.1
click at [880, 406] on body "New Project 17 Projects $765,500 • $765,500 Total ASM SOLUTIONS Export Icon/Exp…" at bounding box center [443, 214] width 886 height 428
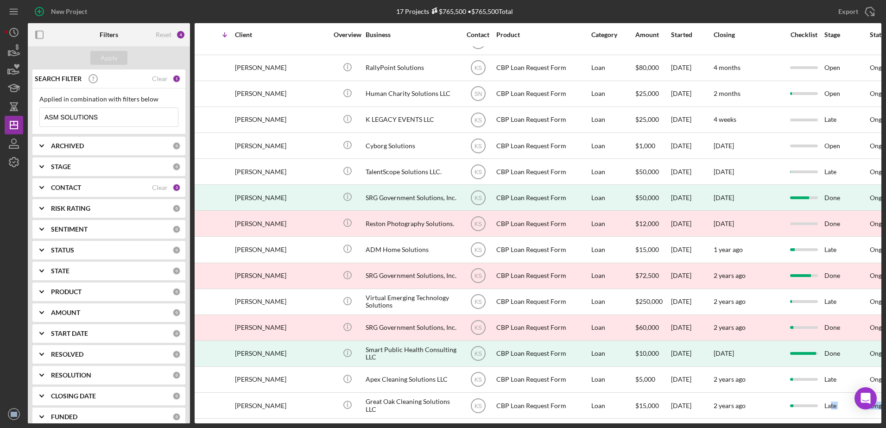
scroll to position [76, 0]
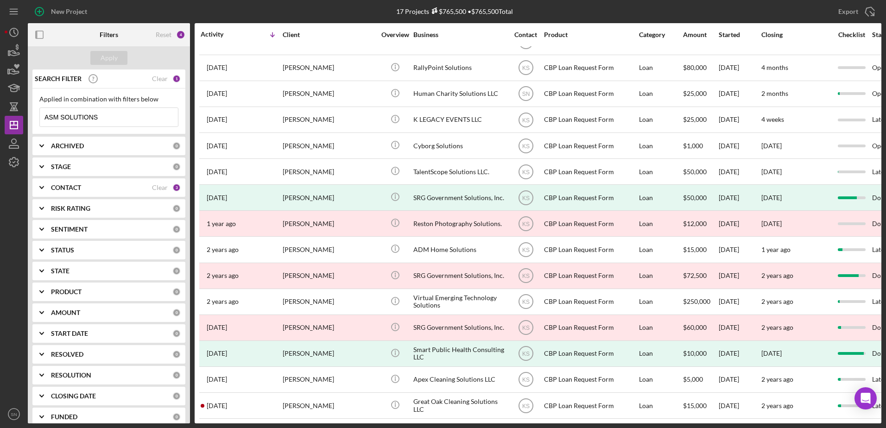
click at [105, 119] on input "ASM SOLUTIONS" at bounding box center [109, 117] width 138 height 19
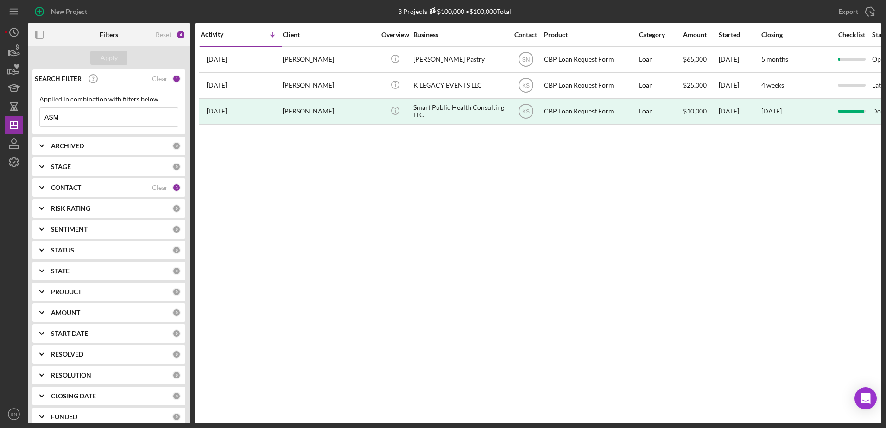
scroll to position [0, 0]
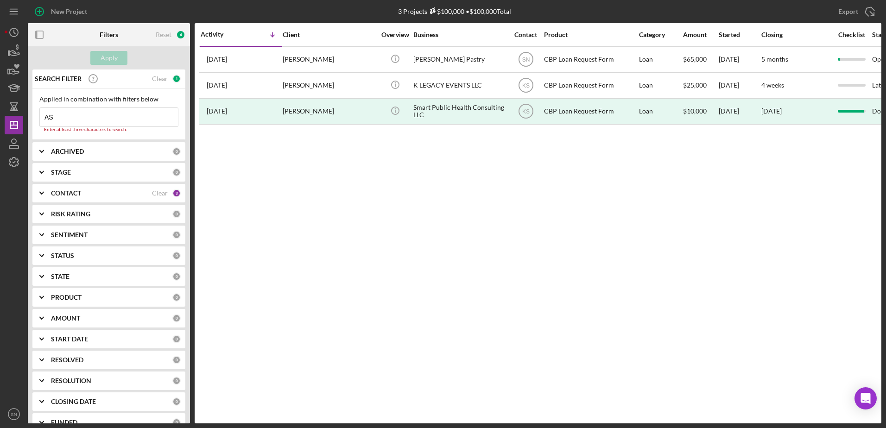
type input "A"
type input "w"
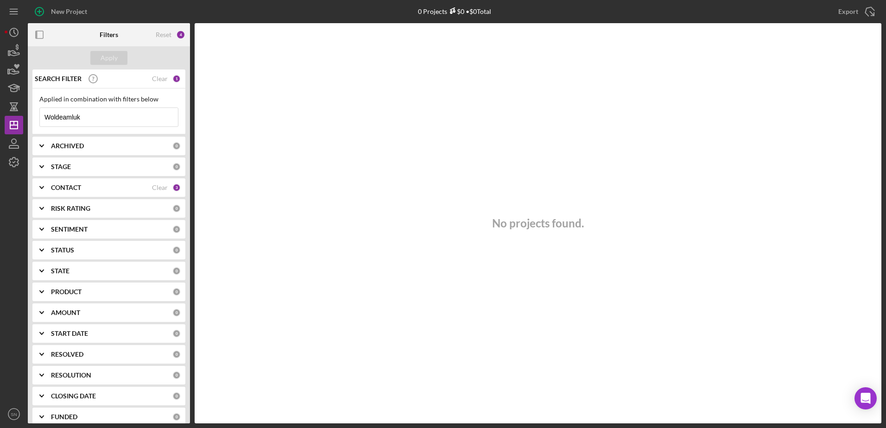
click at [98, 118] on input "Woldeamluk" at bounding box center [109, 117] width 138 height 19
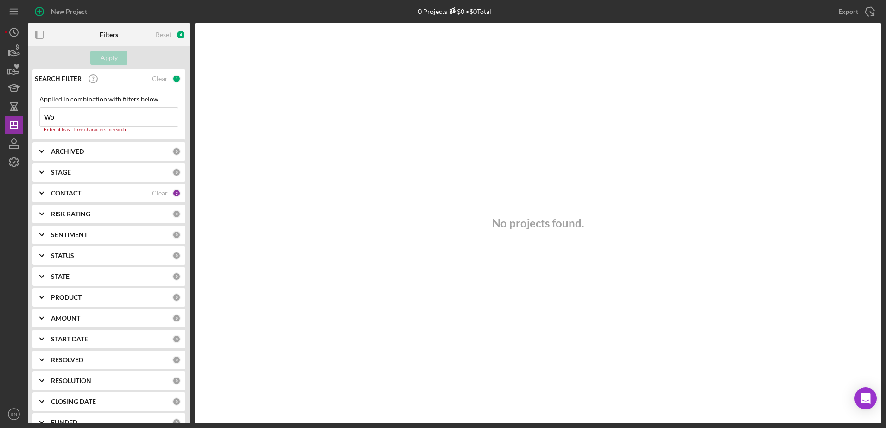
type input "W"
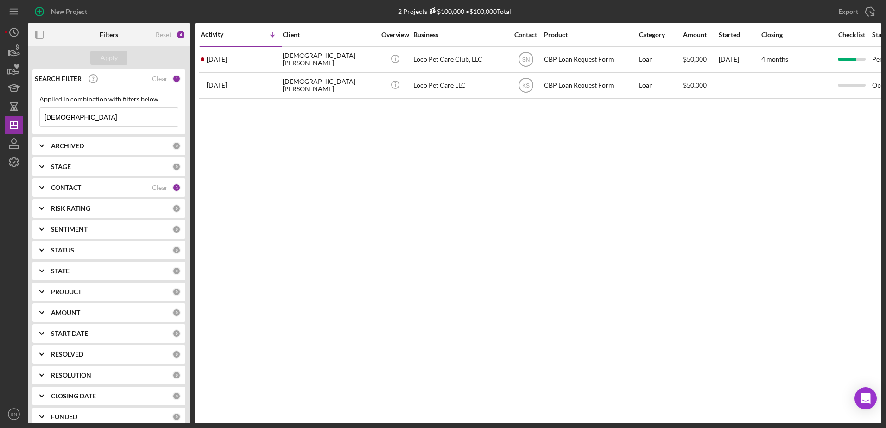
click at [75, 118] on input "[DEMOGRAPHIC_DATA]" at bounding box center [109, 117] width 138 height 19
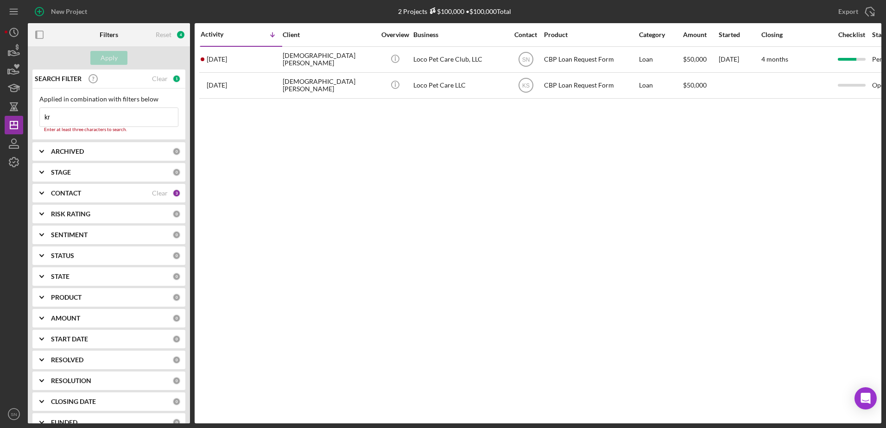
type input "k"
type input "o"
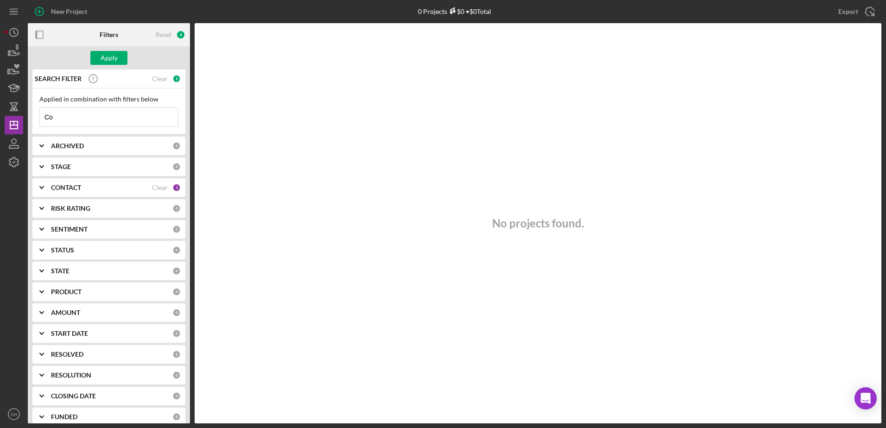
type input "C"
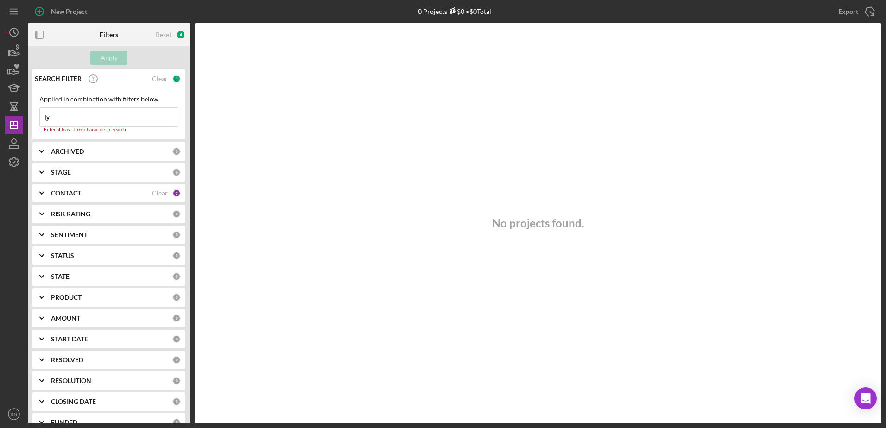
type input "I"
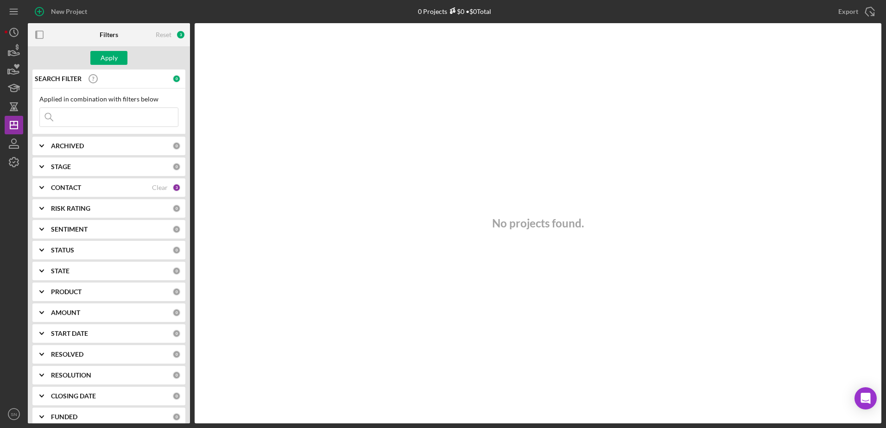
click at [40, 186] on icon "Icon/Expander" at bounding box center [41, 187] width 23 height 23
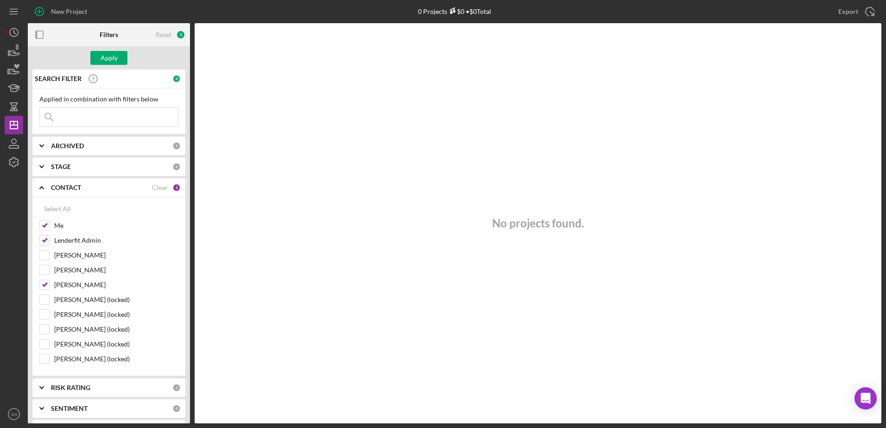
click at [88, 112] on input at bounding box center [109, 117] width 138 height 19
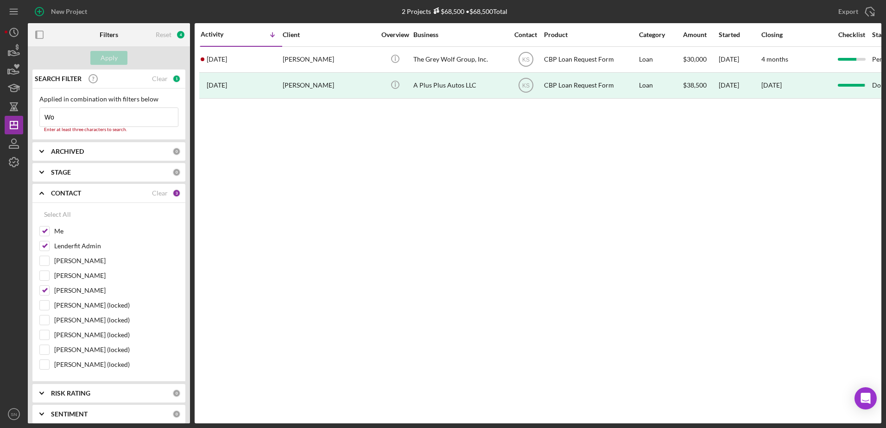
type input "W"
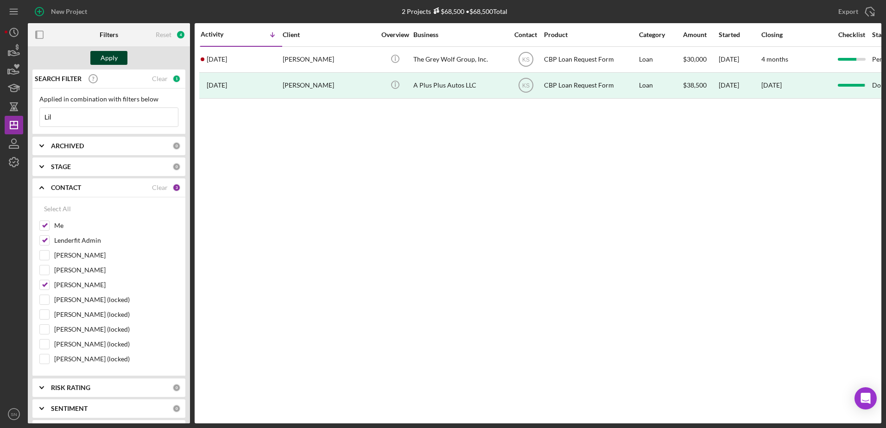
click at [113, 57] on div "Apply" at bounding box center [109, 58] width 17 height 14
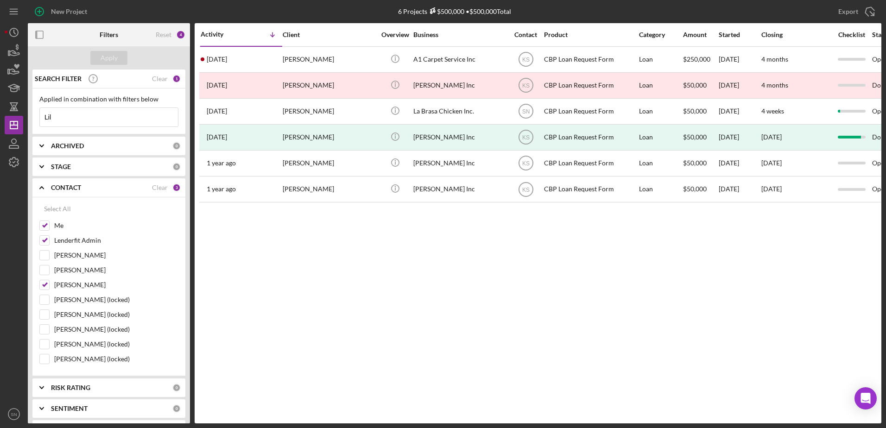
click at [89, 115] on input "Lil" at bounding box center [109, 117] width 138 height 19
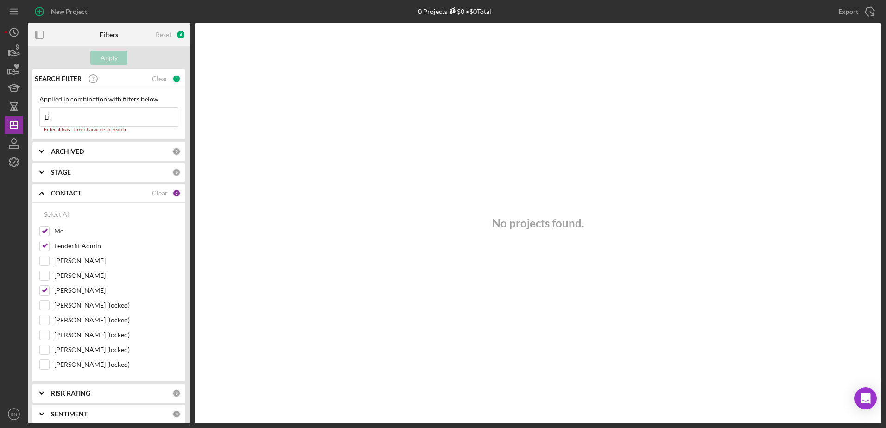
type input "L"
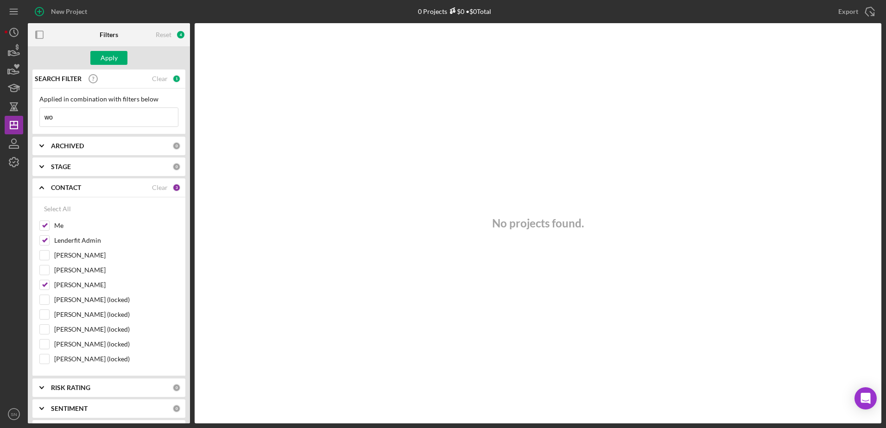
type input "w"
type input "W"
type input "ASM SOLUTIONS"
click at [110, 58] on div "Apply" at bounding box center [109, 58] width 17 height 14
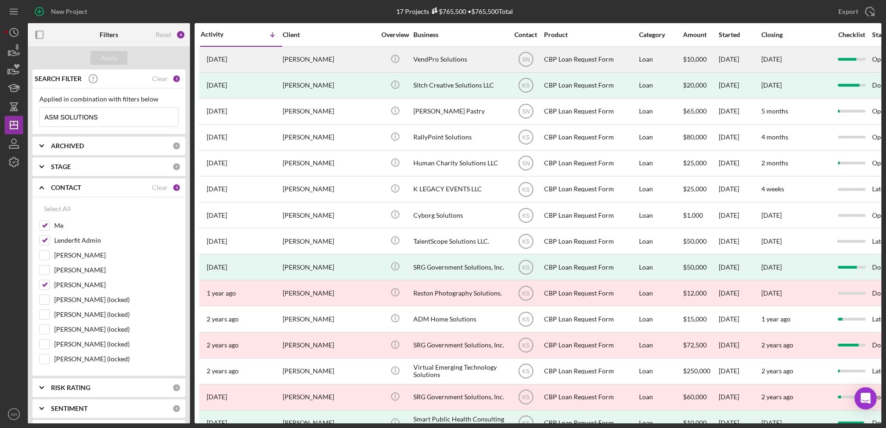
click at [327, 57] on div "[PERSON_NAME]" at bounding box center [329, 59] width 93 height 25
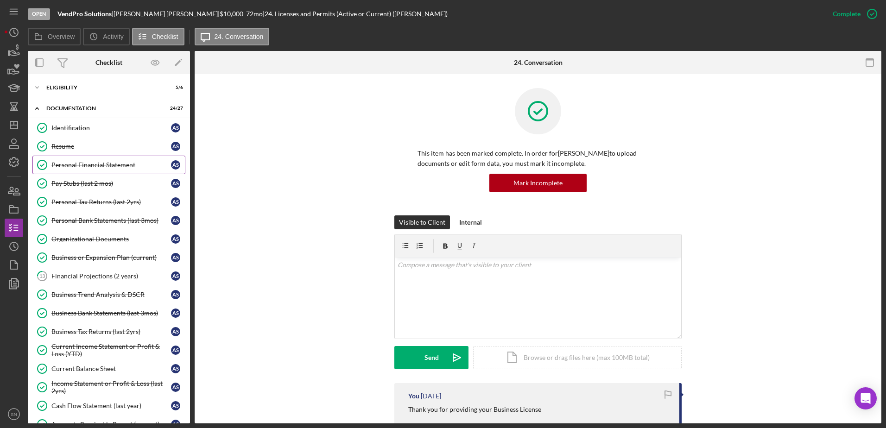
click at [133, 165] on div "Personal Financial Statement" at bounding box center [111, 164] width 120 height 7
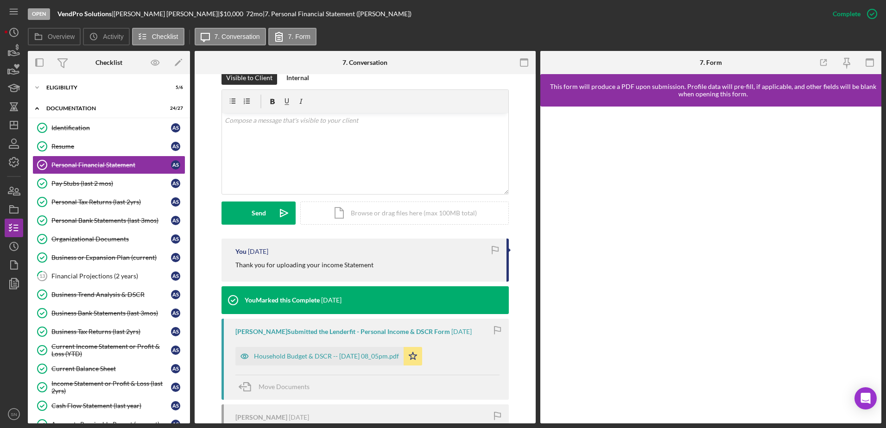
scroll to position [145, 0]
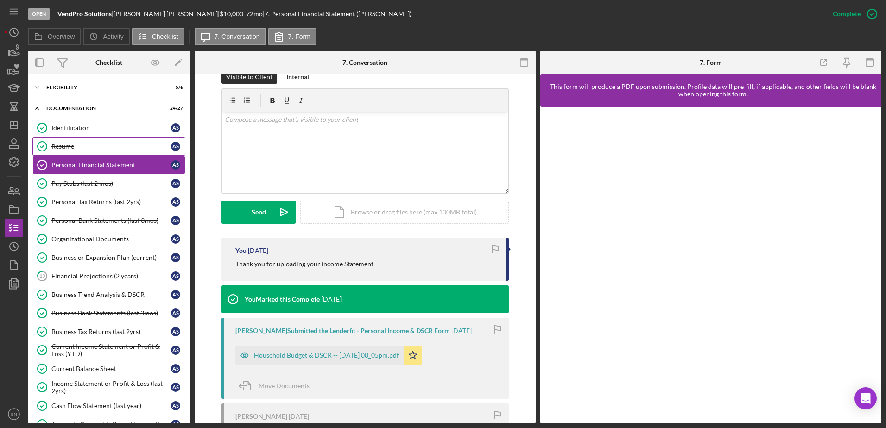
click at [69, 144] on div "Resume" at bounding box center [111, 146] width 120 height 7
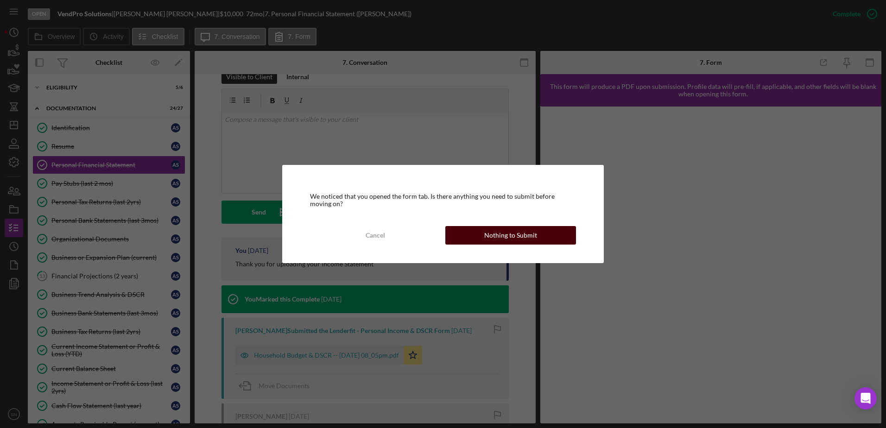
click at [537, 235] on button "Nothing to Submit" at bounding box center [510, 235] width 131 height 19
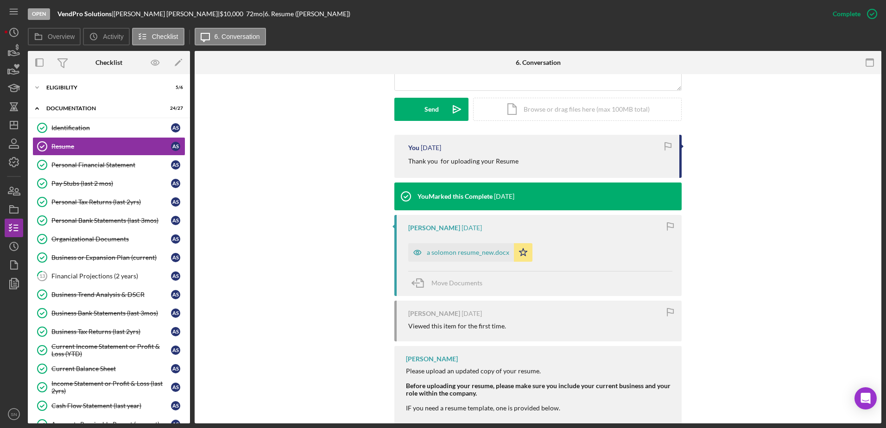
scroll to position [253, 0]
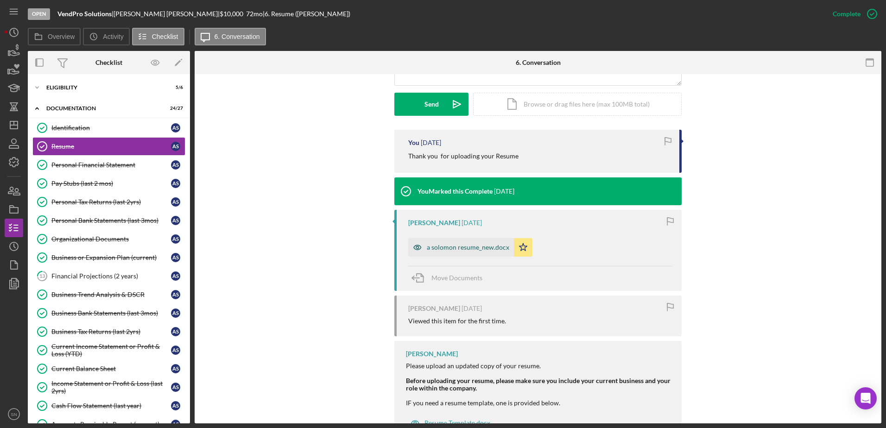
click at [449, 246] on div "a solomon resume_new.docx" at bounding box center [468, 247] width 82 height 7
